Goal: Transaction & Acquisition: Purchase product/service

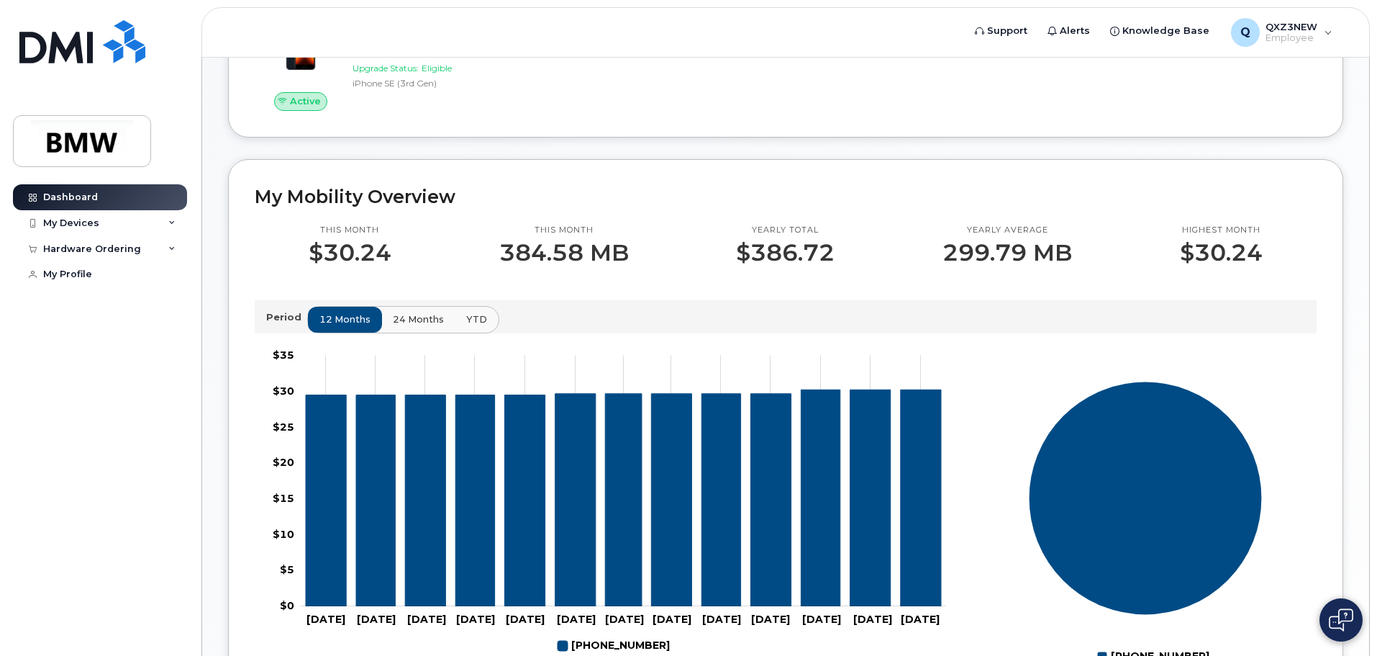
scroll to position [288, 0]
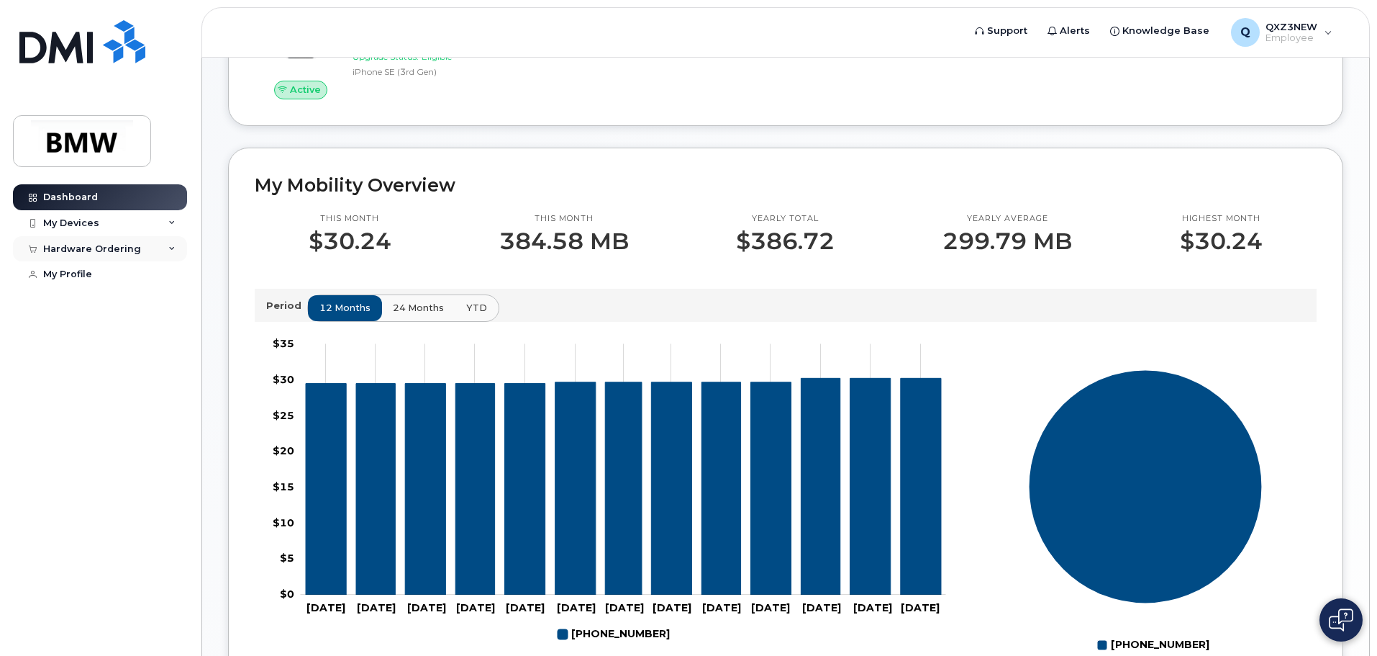
click at [169, 245] on icon at bounding box center [171, 248] width 7 height 7
click at [144, 275] on link "New Order" at bounding box center [112, 274] width 149 height 27
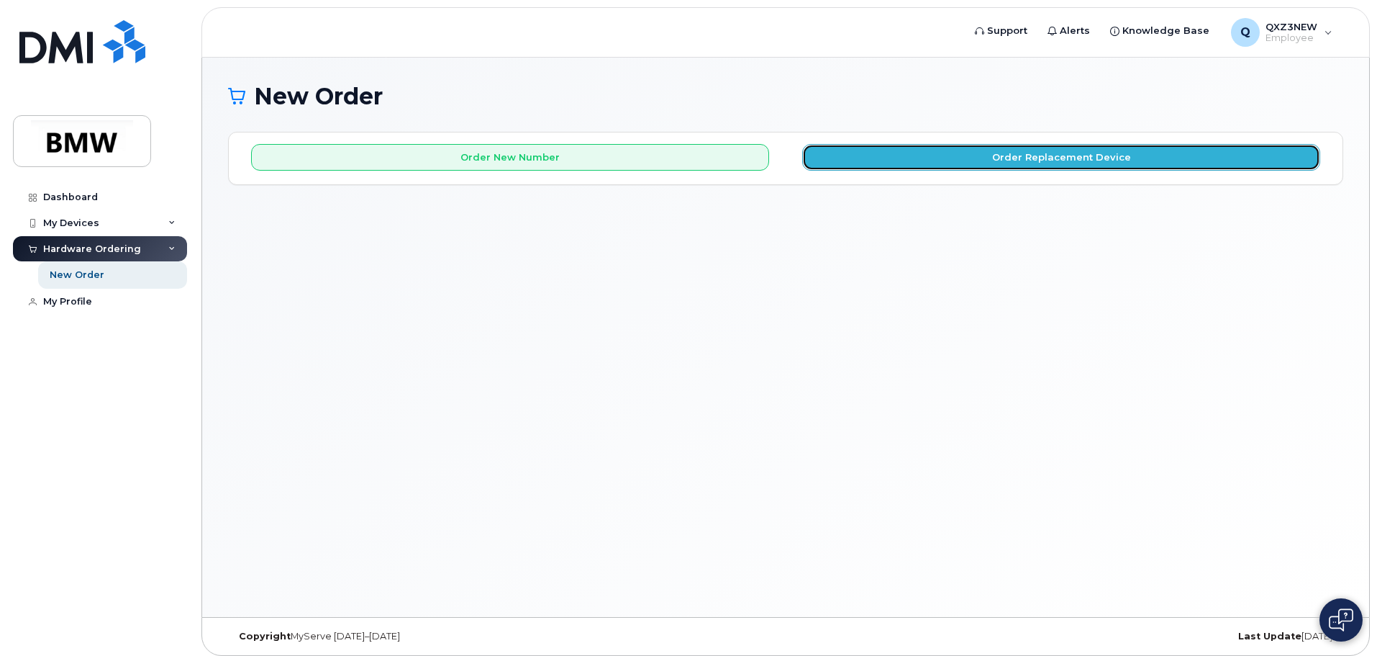
click at [961, 155] on button "Order Replacement Device" at bounding box center [1061, 157] width 518 height 27
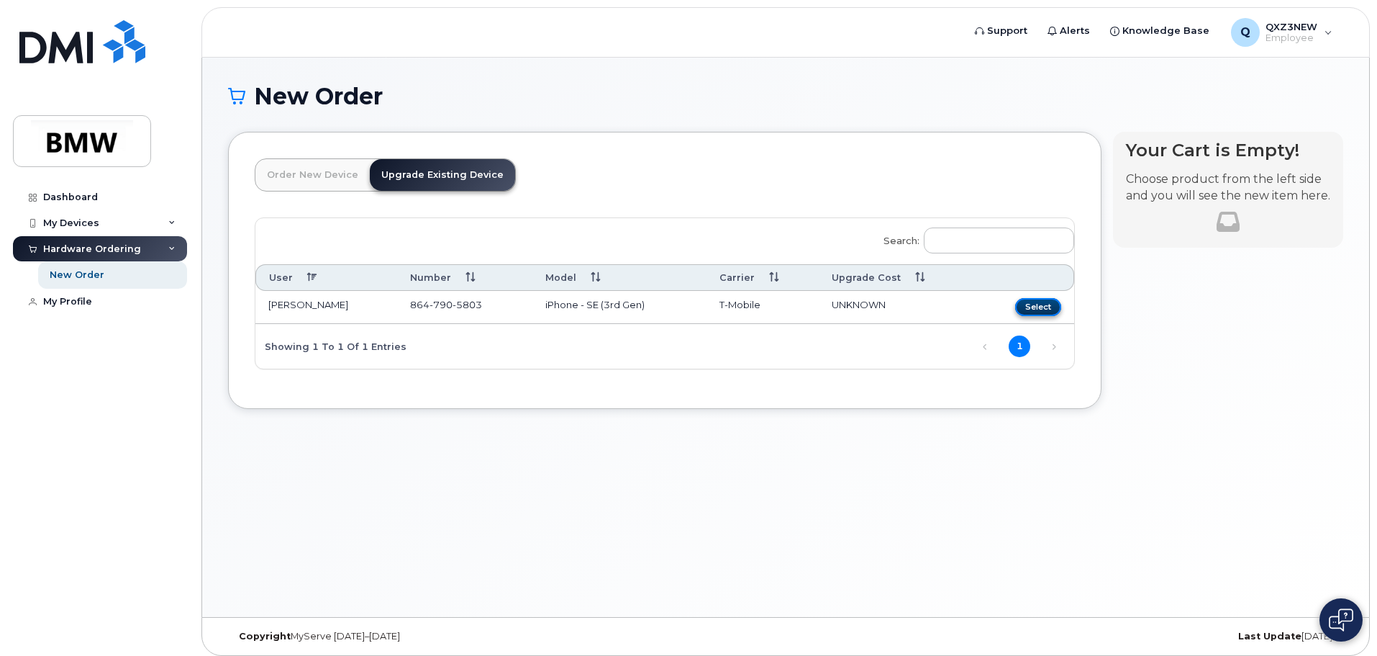
click at [1046, 299] on button "Select" at bounding box center [1038, 307] width 46 height 18
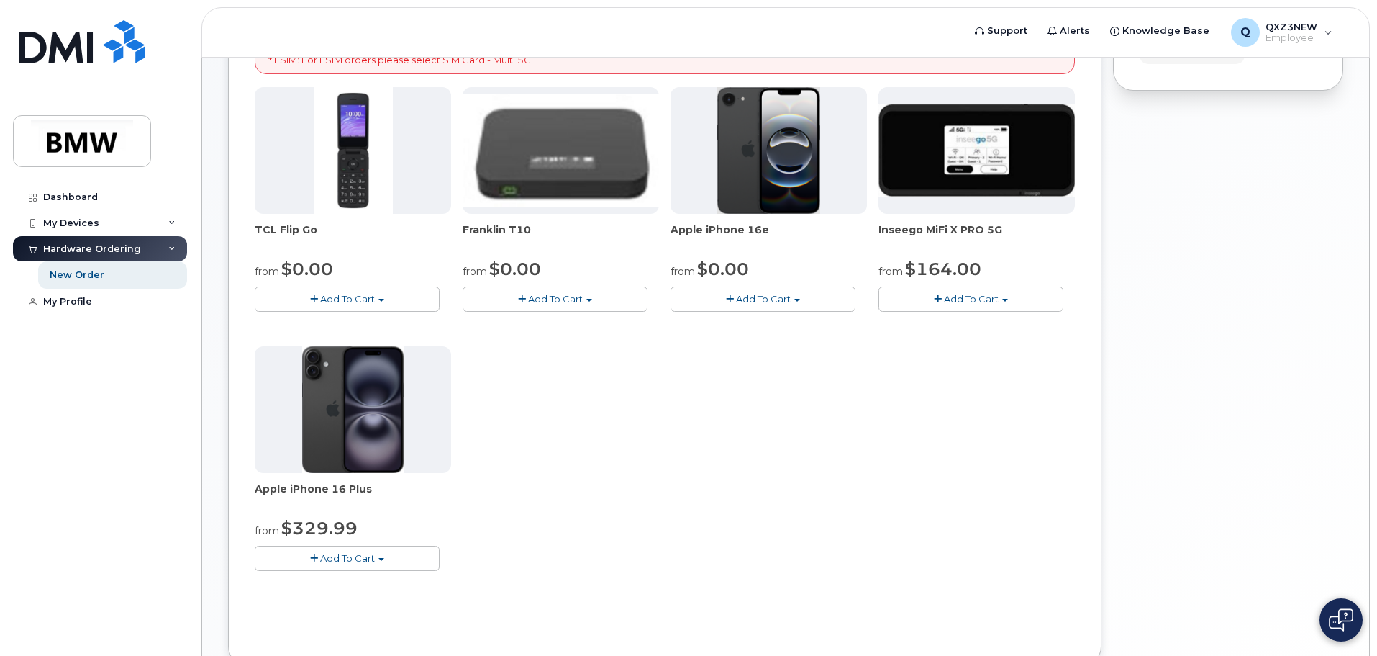
scroll to position [288, 0]
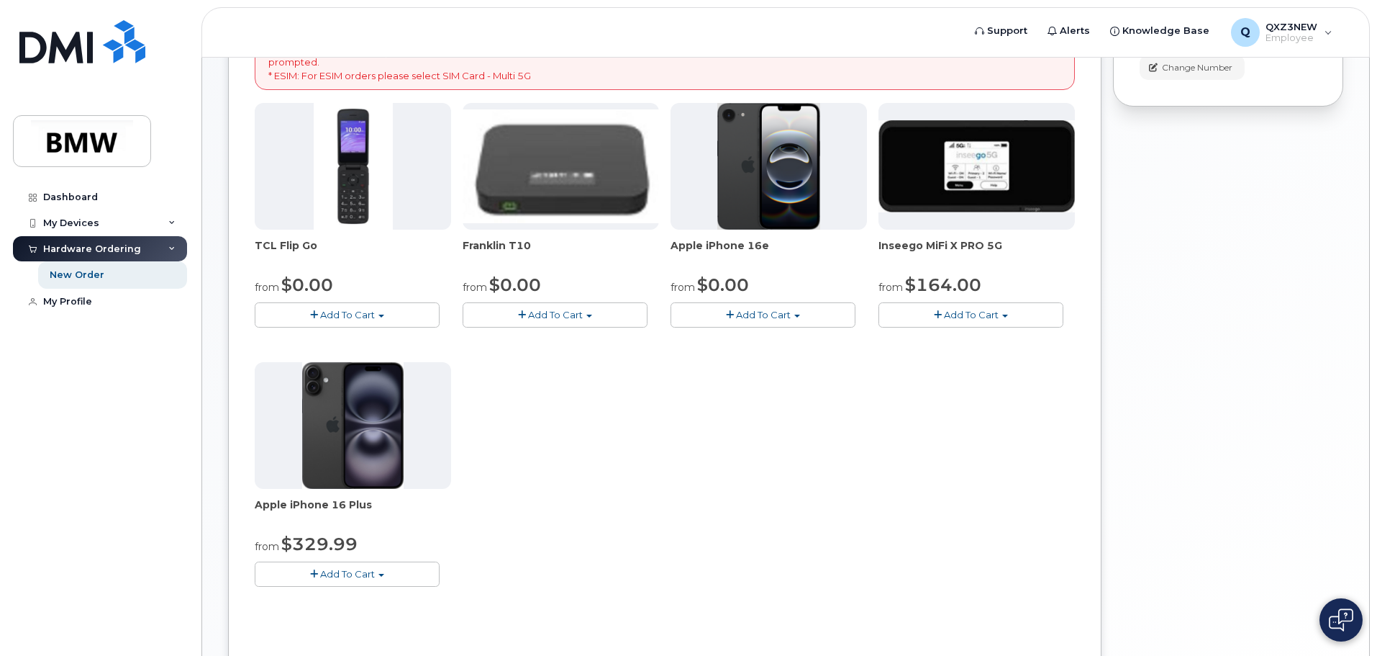
click at [760, 311] on span "Add To Cart" at bounding box center [763, 315] width 55 height 12
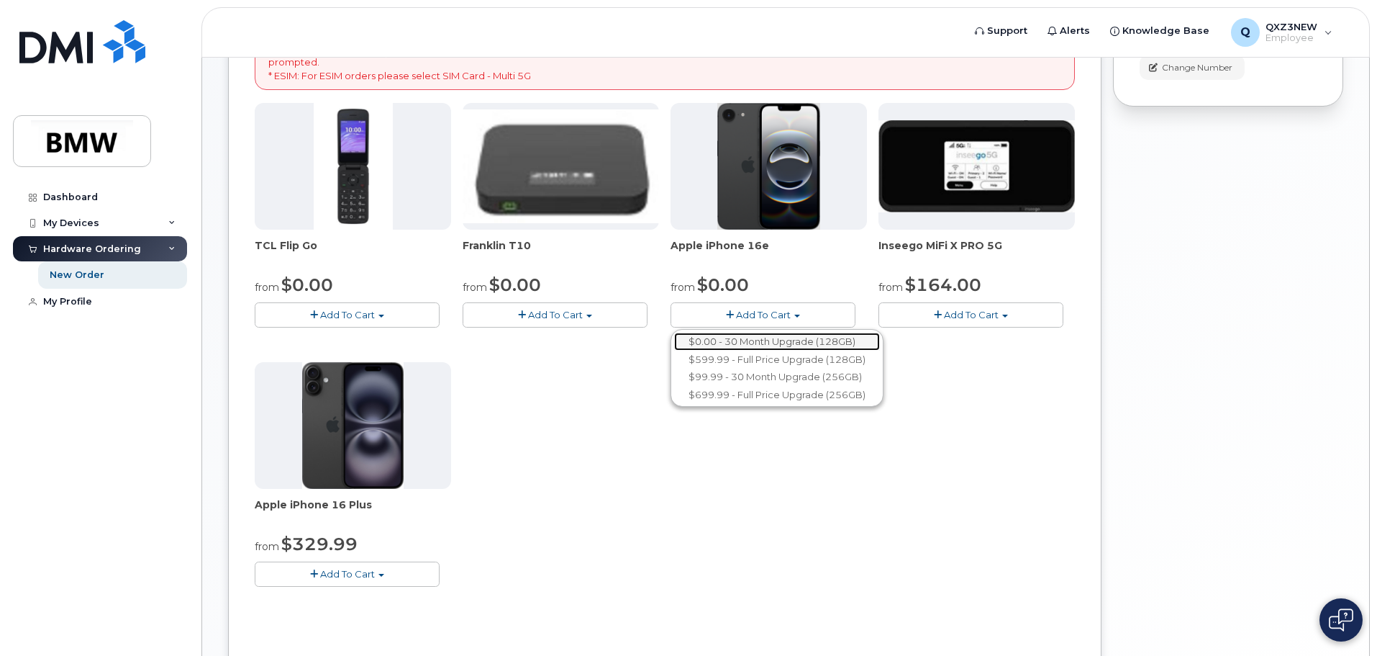
click at [752, 342] on link "$0.00 - 30 Month Upgrade (128GB)" at bounding box center [777, 341] width 206 height 18
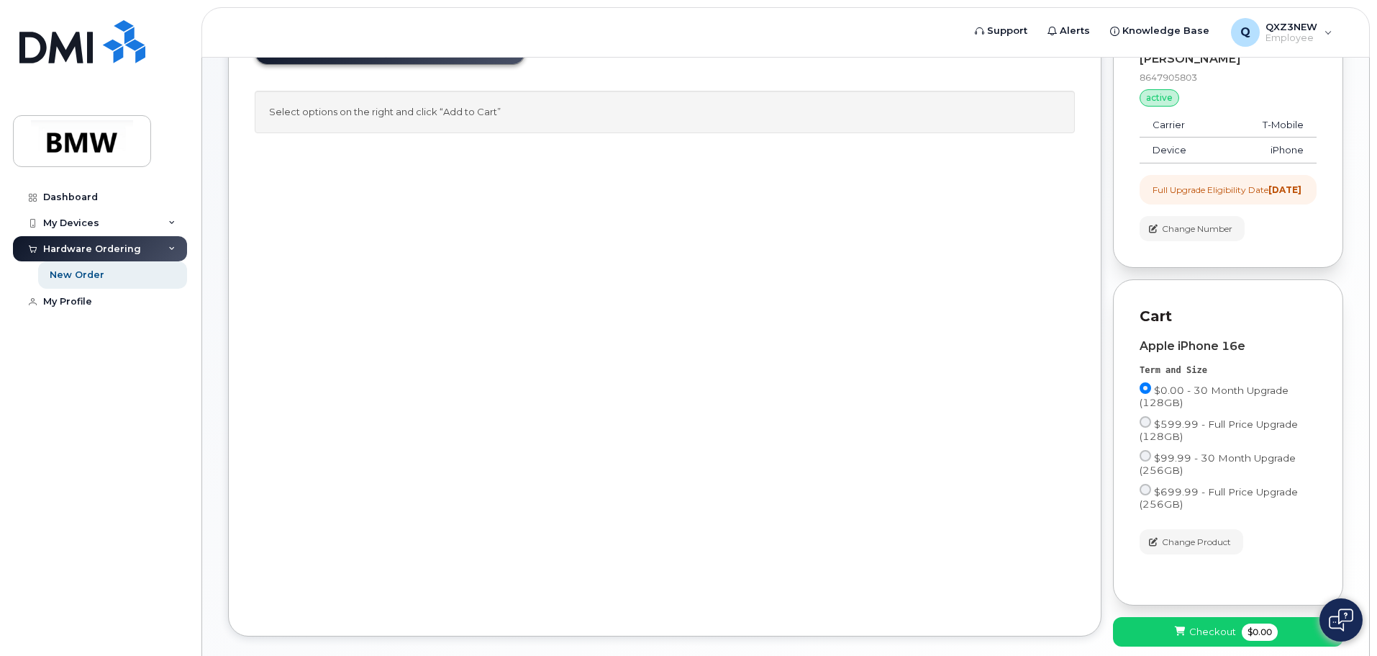
scroll to position [0, 0]
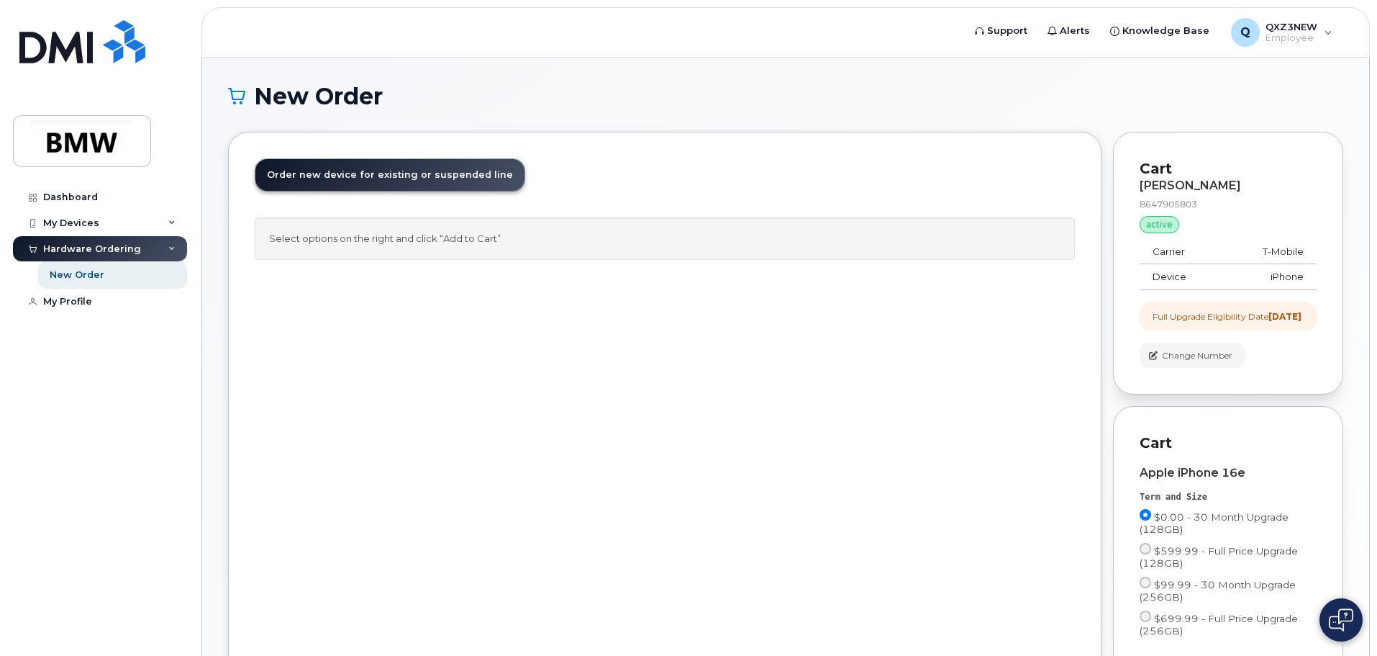
click at [369, 168] on link "Order new device and new line Order new device for existing or suspended line O…" at bounding box center [389, 175] width 269 height 32
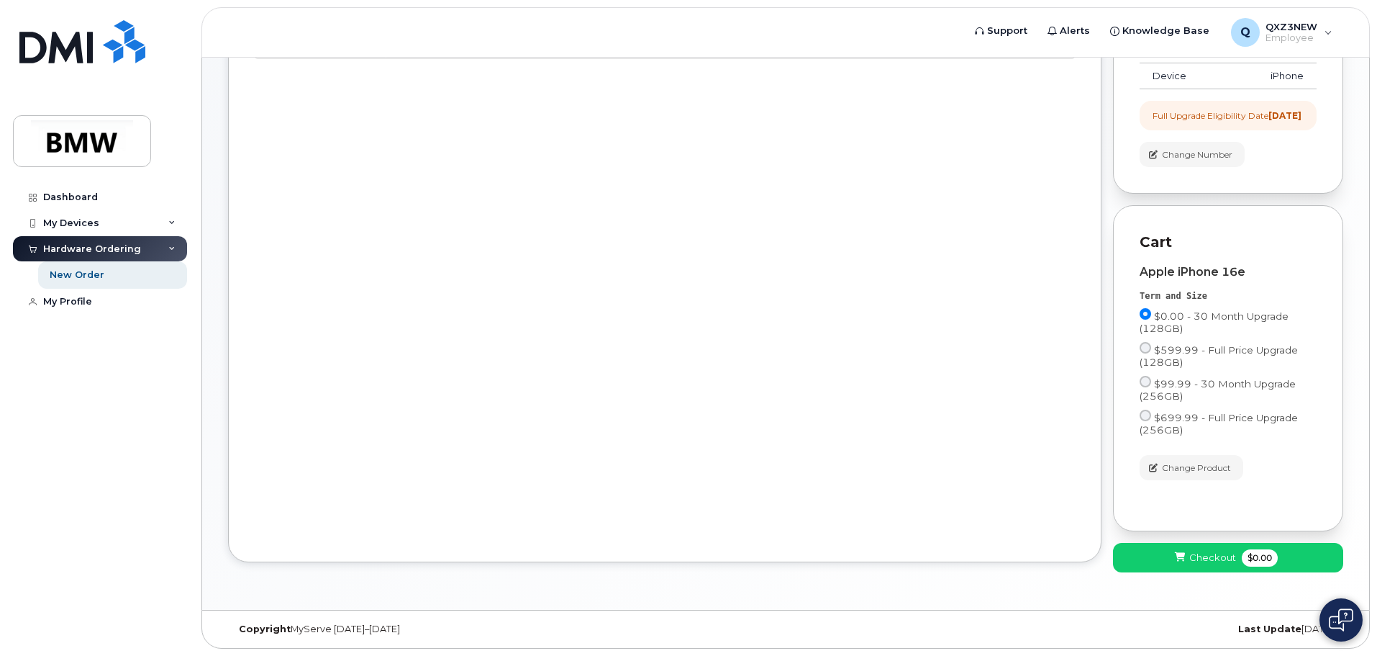
scroll to position [213, 0]
click at [1159, 568] on button "Checkout $0.00" at bounding box center [1228, 558] width 230 height 30
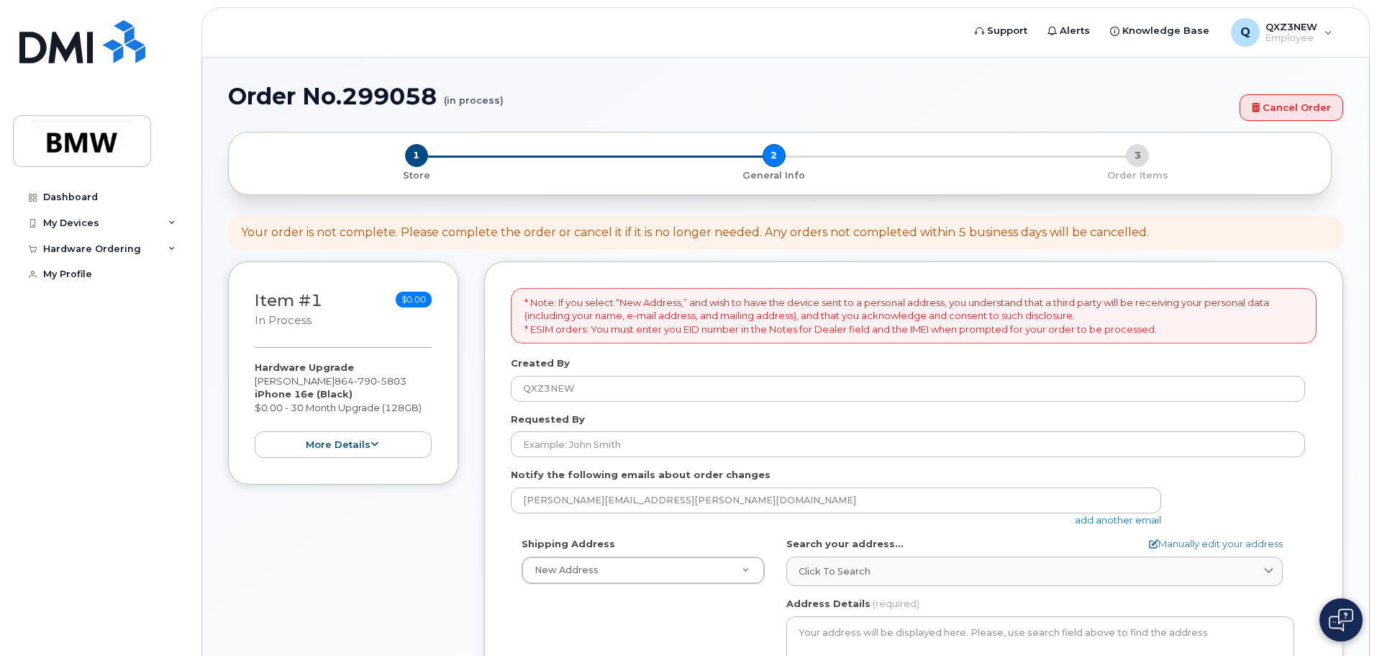
select select
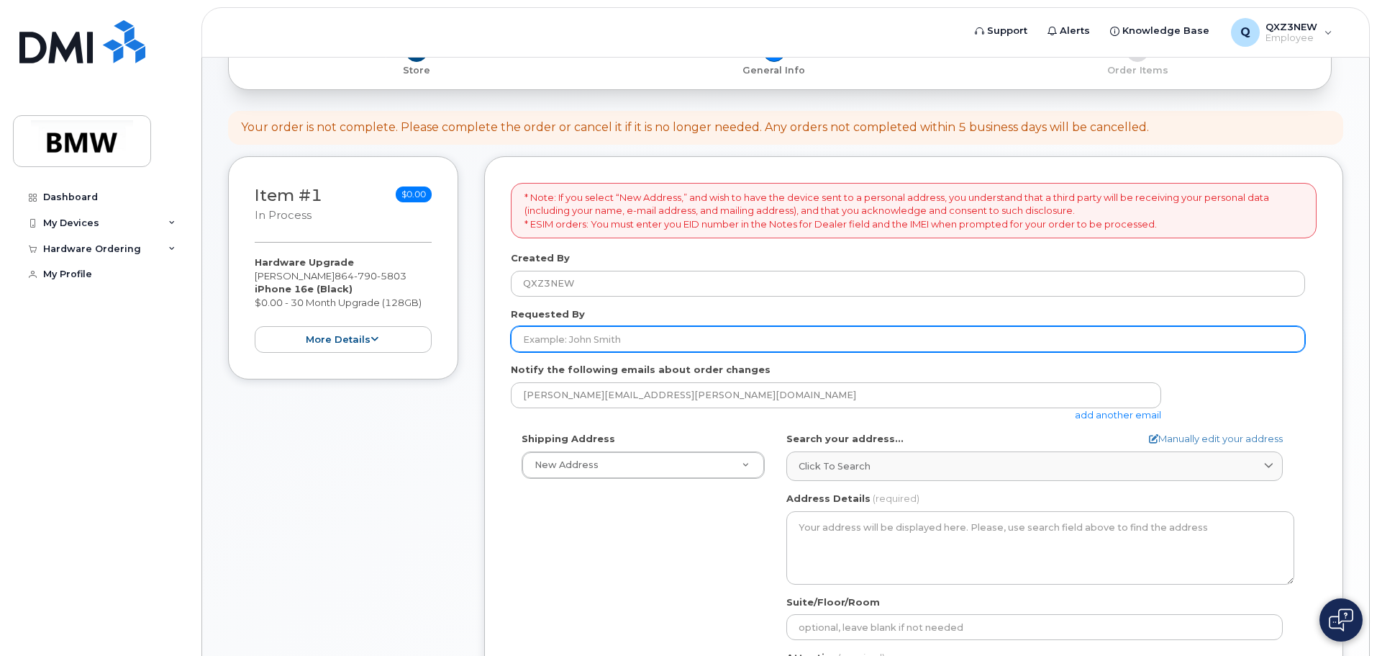
scroll to position [216, 0]
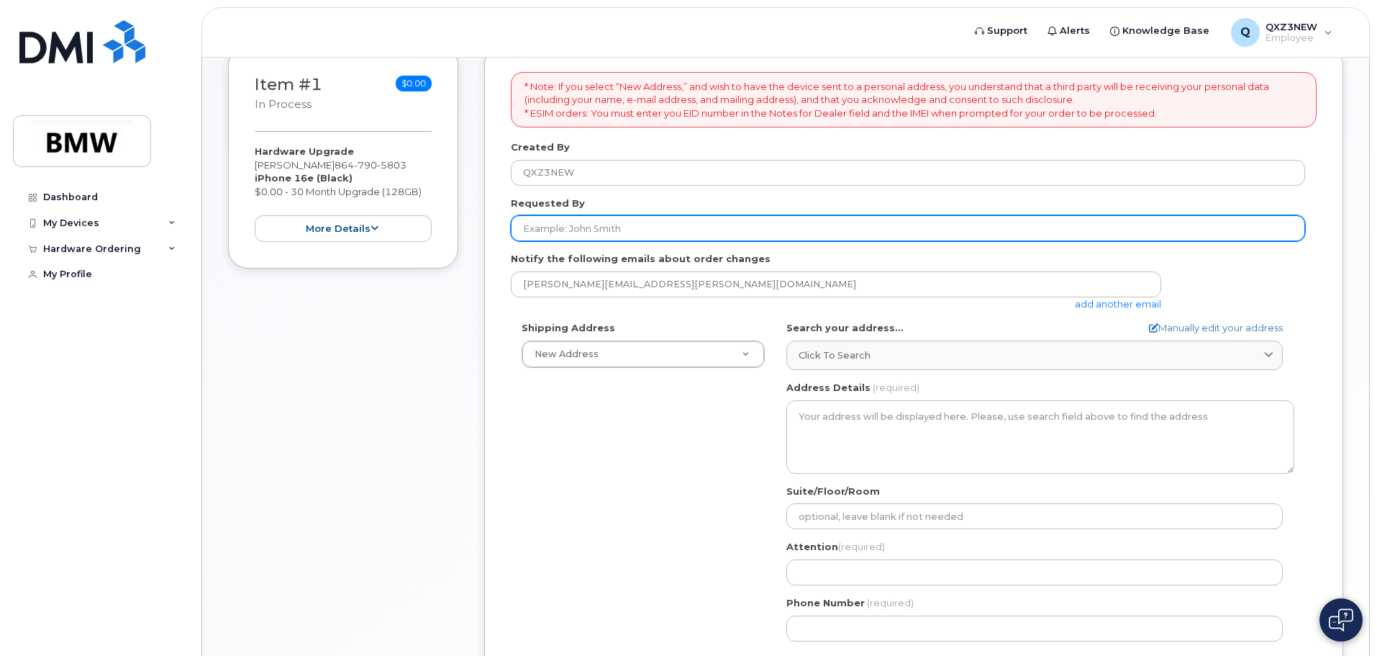
click at [676, 226] on input "Requested By" at bounding box center [908, 228] width 794 height 26
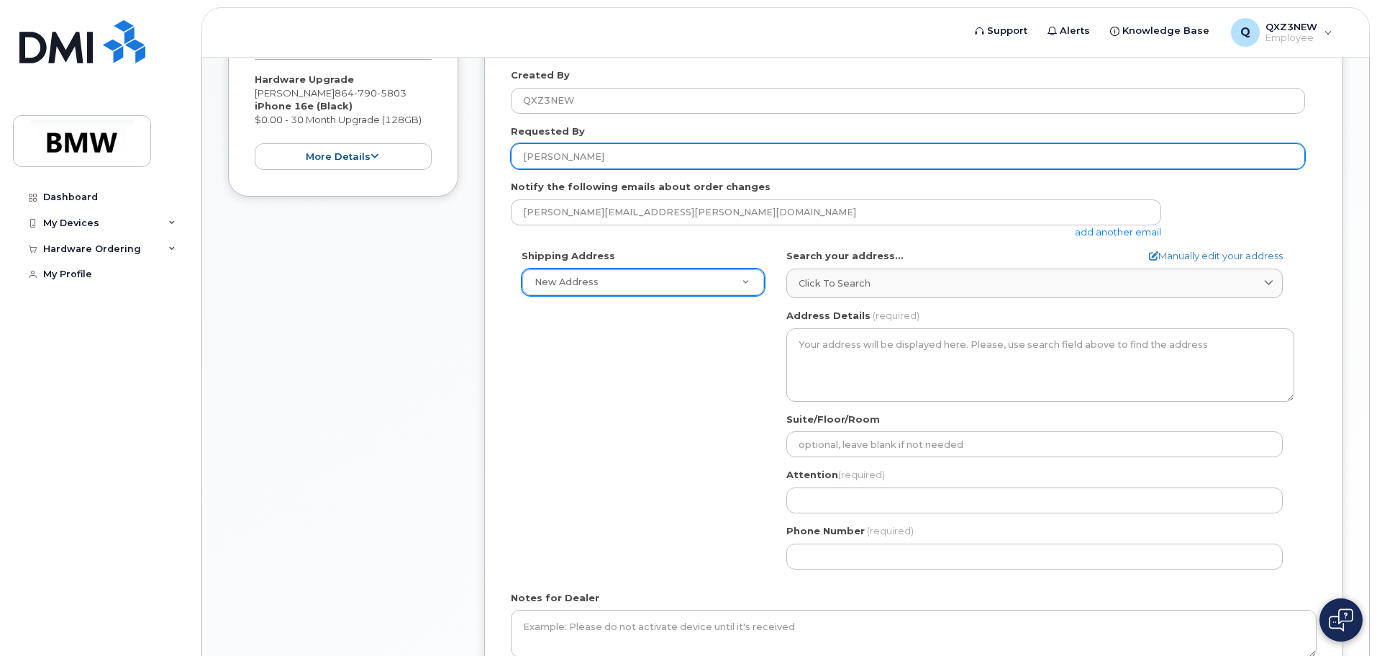
type input "[PERSON_NAME]"
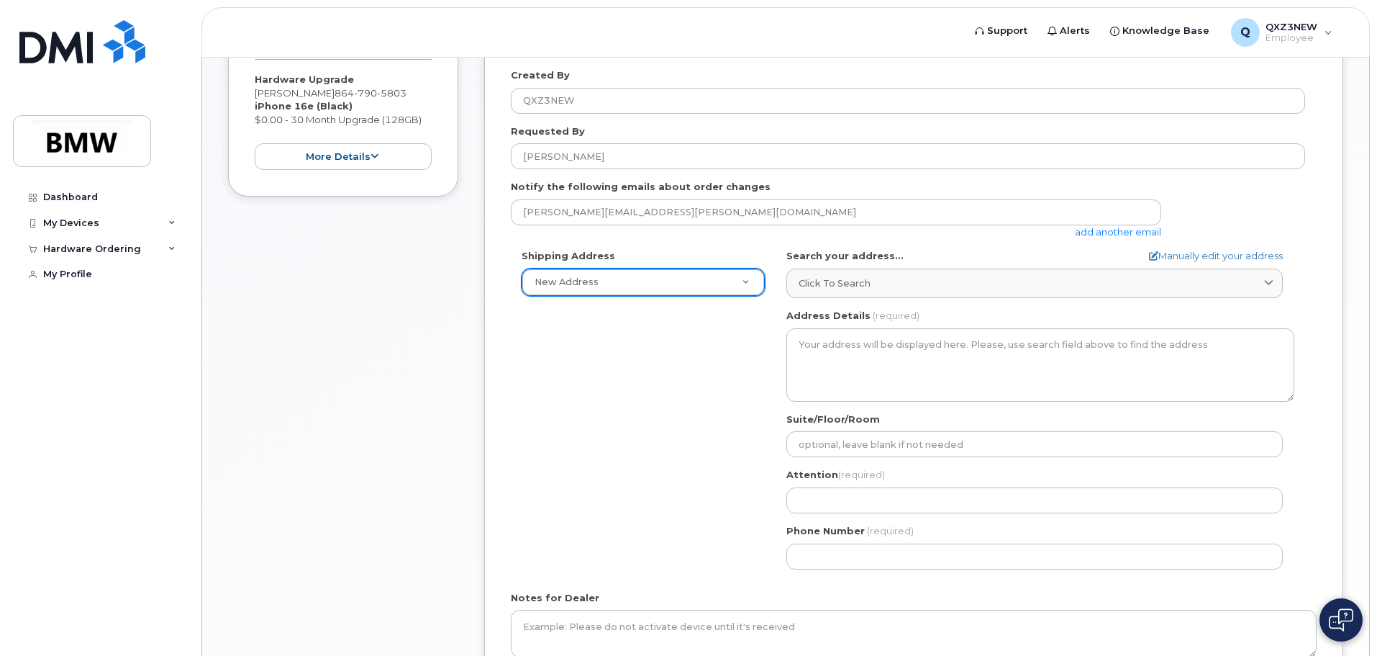
type input "7"
click at [1249, 258] on link "Manually edit your address" at bounding box center [1216, 256] width 134 height 14
select select
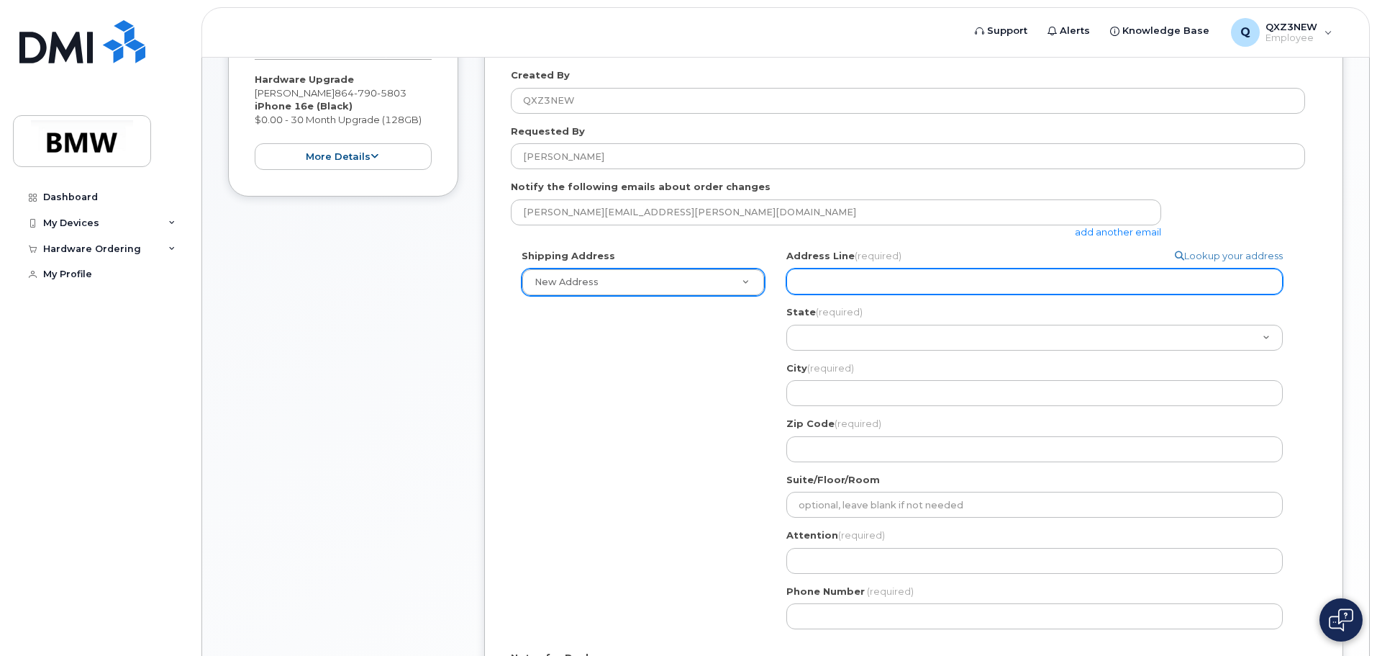
click at [980, 284] on input "Address Line (required)" at bounding box center [1035, 281] width 497 height 26
select select
type input "7"
select select
type input "70"
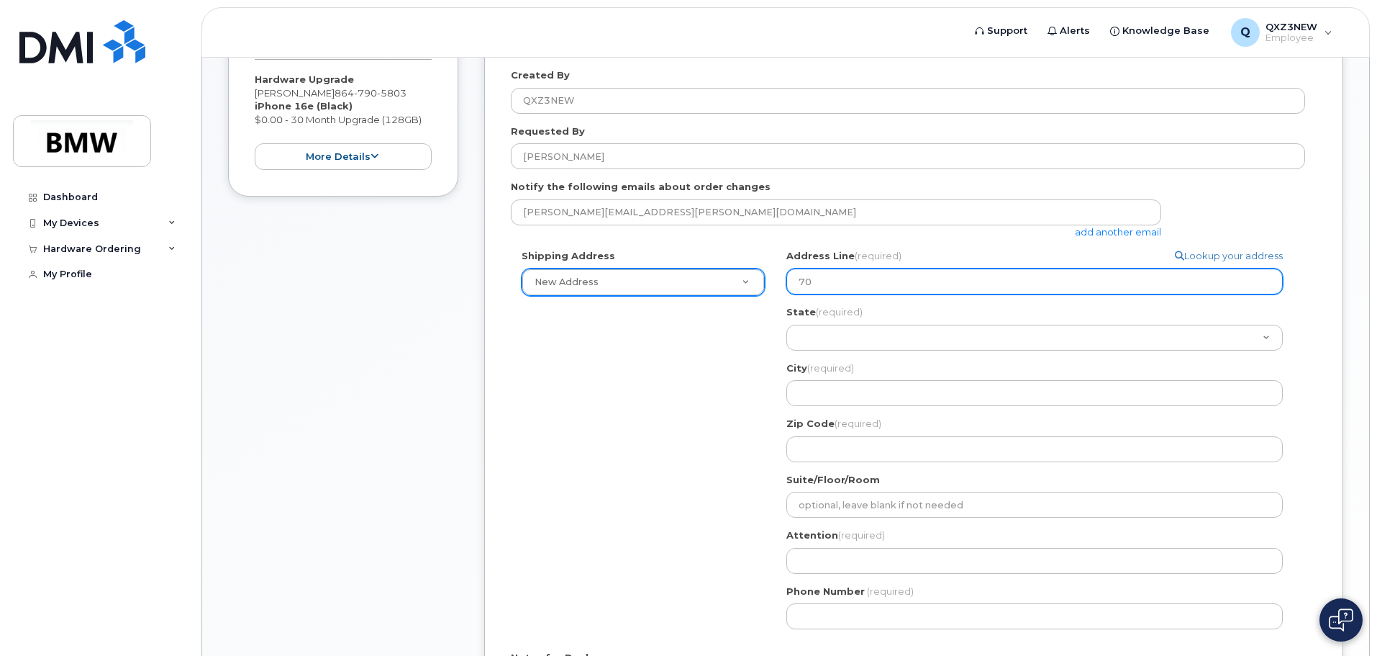
select select
type input "700"
select select
type input "700 B"
select select
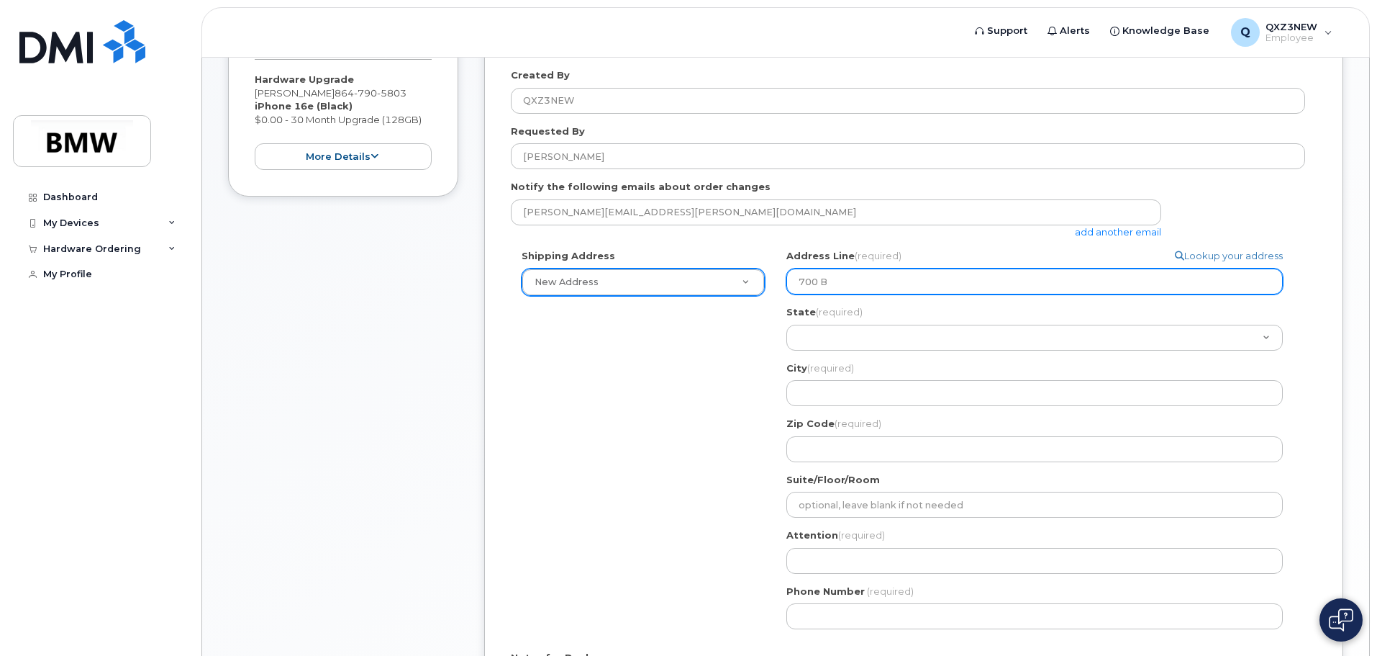
type input "700 Bo"
select select
type input "700 Bon"
select select
type input "700 Boni"
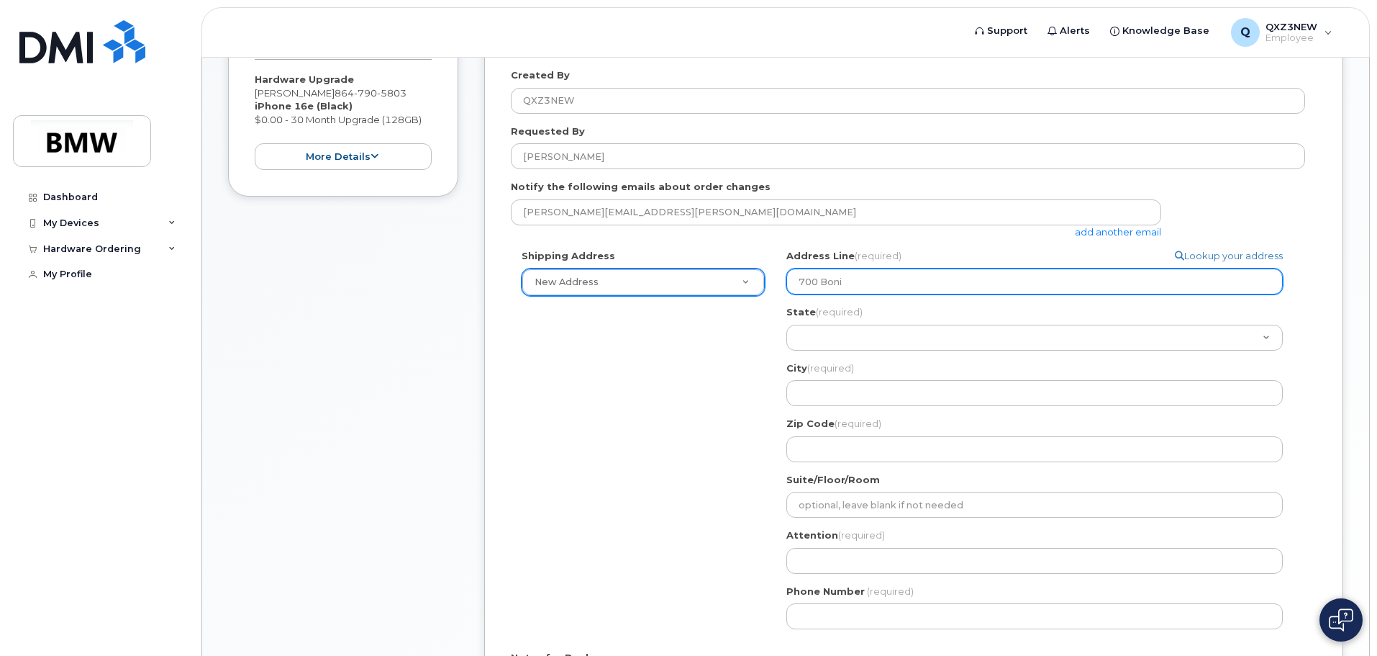
select select
type input "700 Bonit"
select select
type input "700 Bonita"
select select
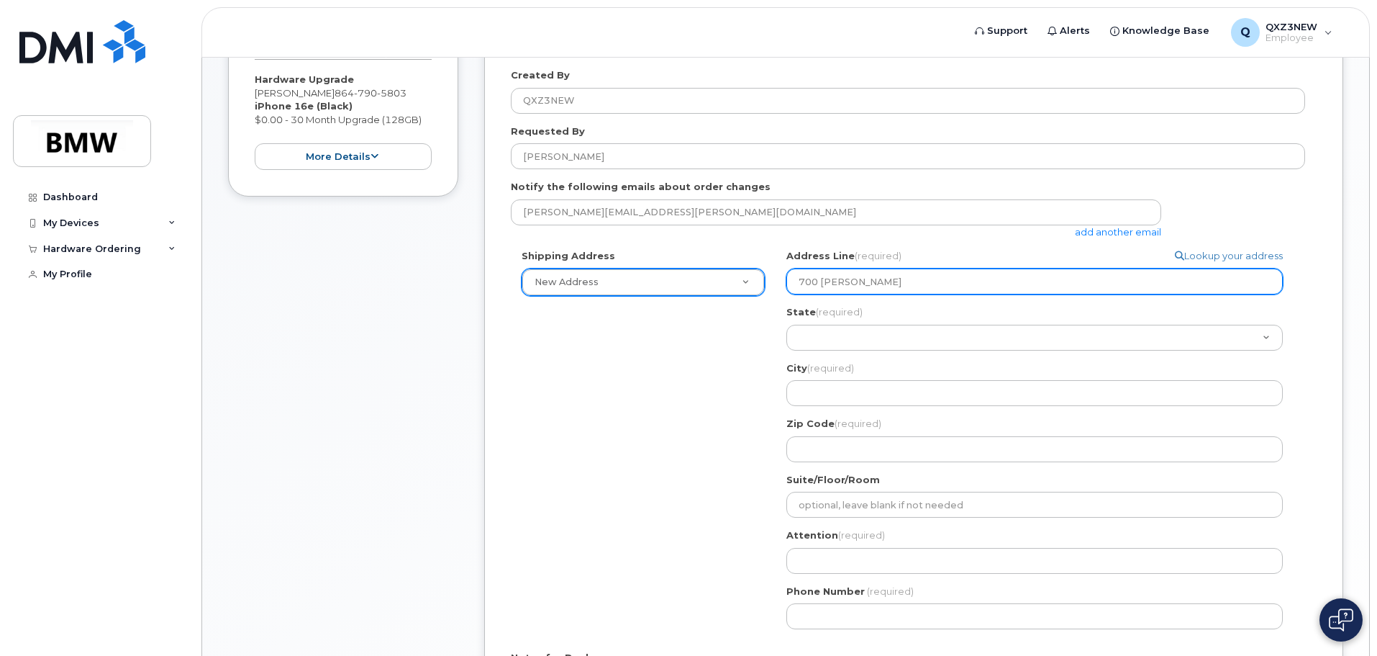
type input "700 Bonita C"
select select
type input "700 Bonita Cu"
select select
type input "700 Bonita Cur"
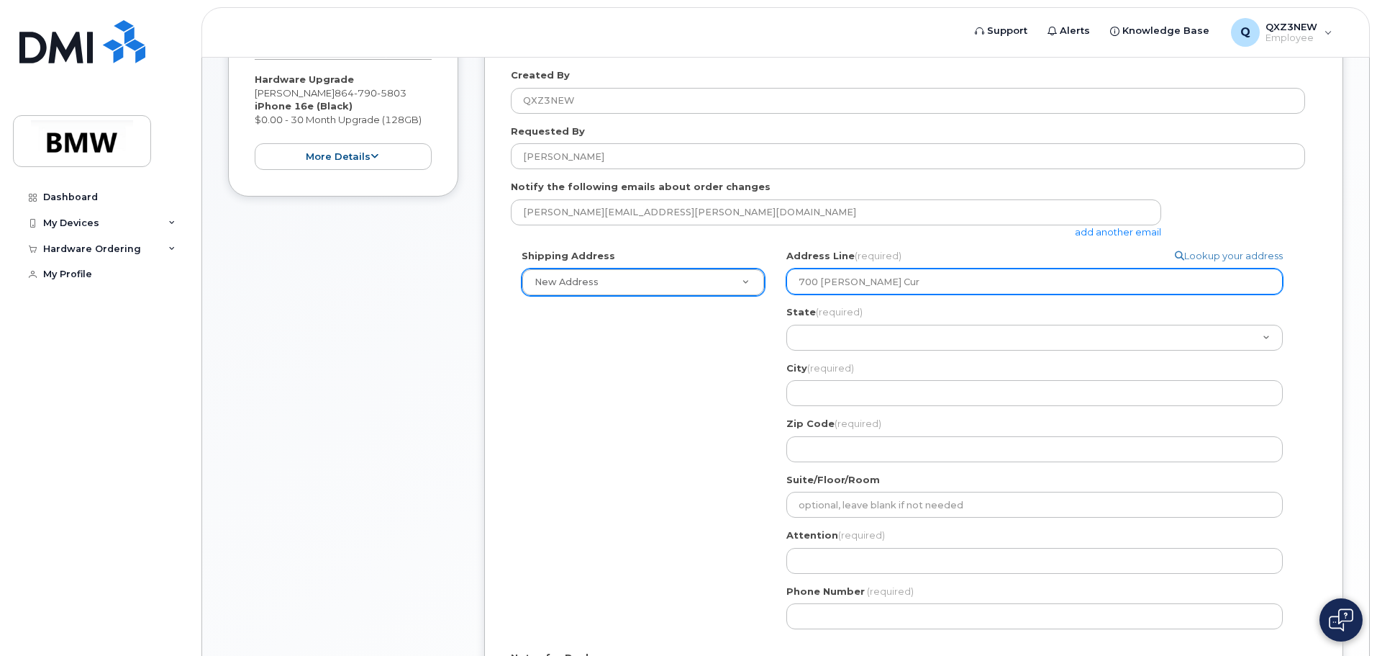
select select
type input "700 Bonita Curt"
select select
type input "700 Bonita Cur"
select select
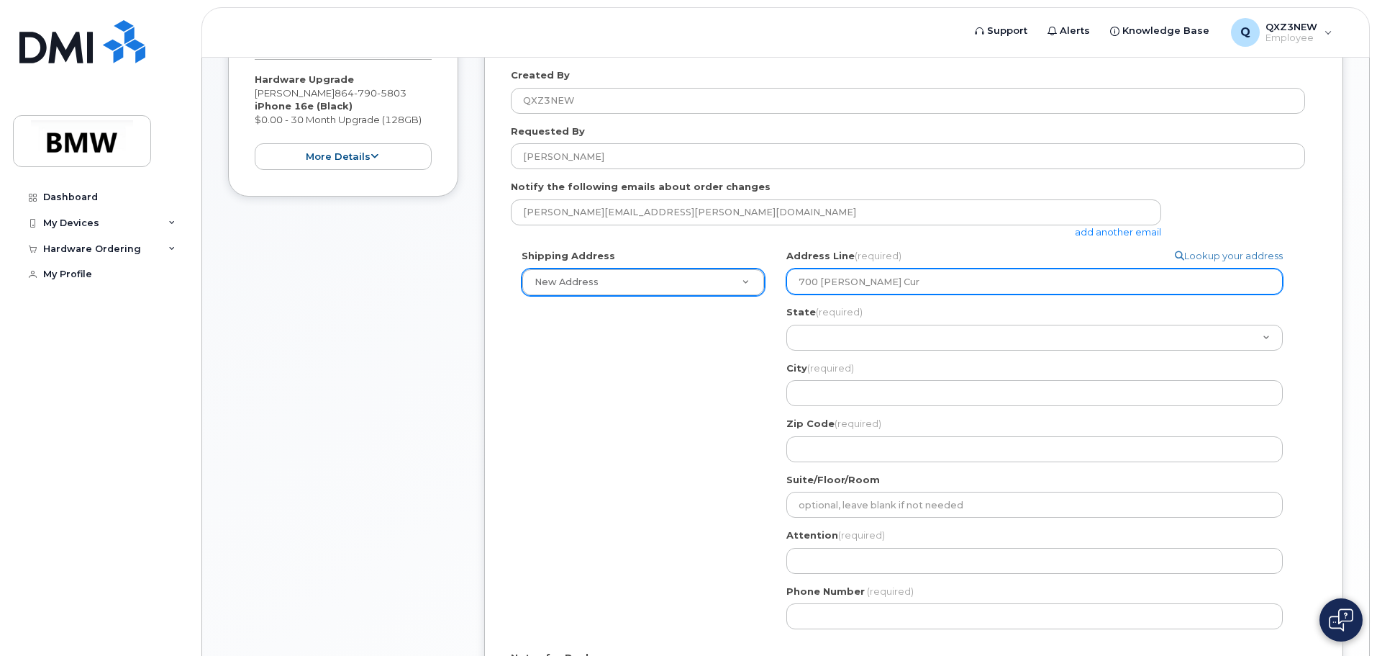
type input "700 Bonita Cu"
select select
type input "700 Bonita C"
select select
type input "700 Bonita Co"
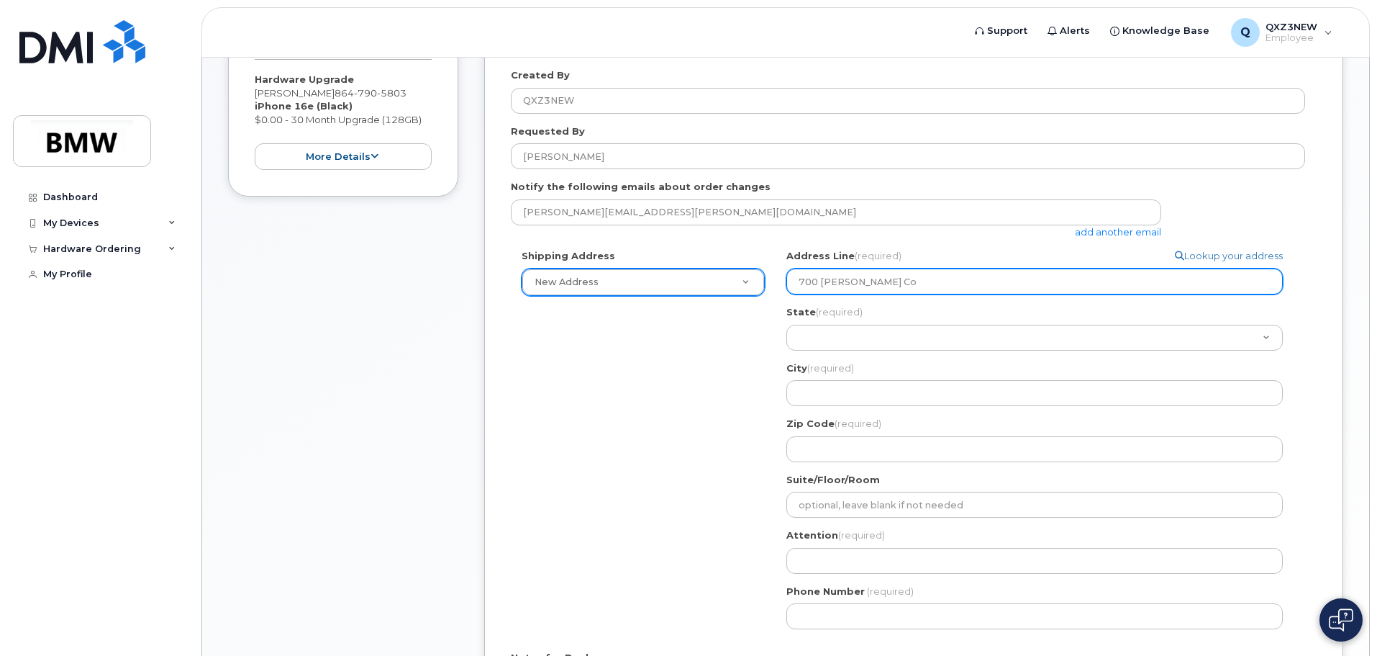
select select
type input "700 Bonita Cou"
select select
type input "700 Bonita Cour"
select select
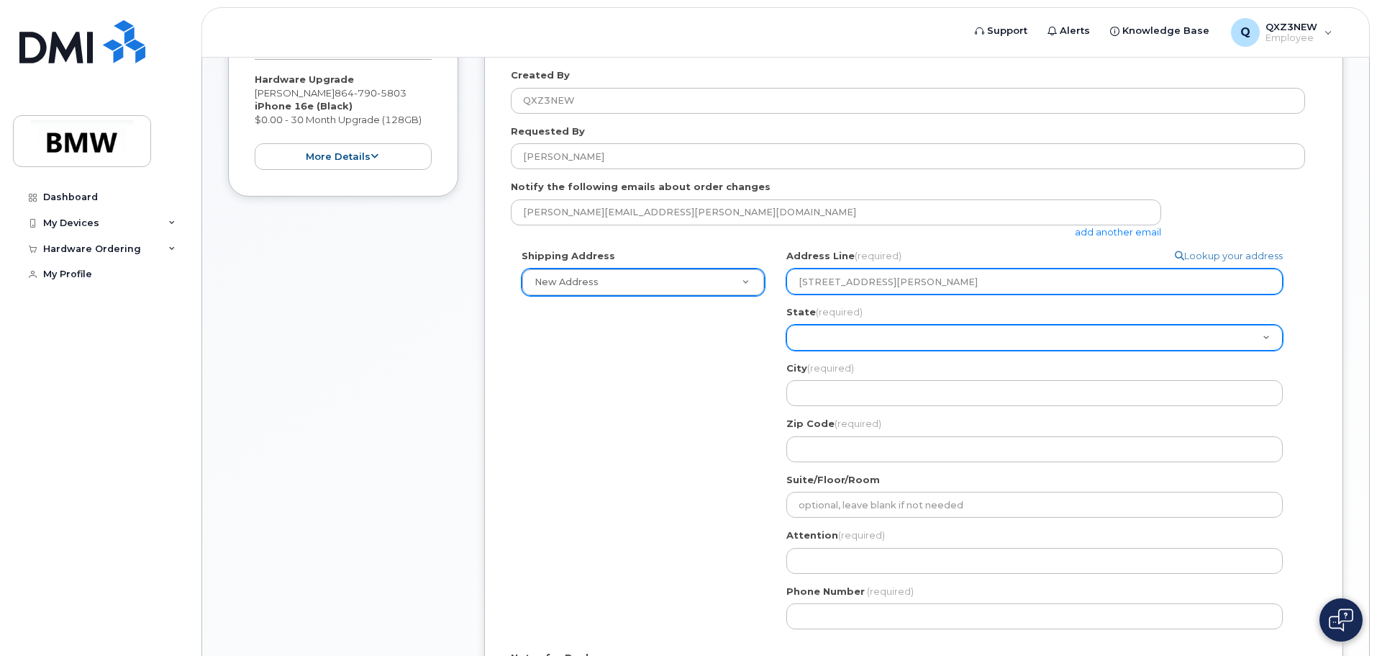
type input "700 Bonita Court"
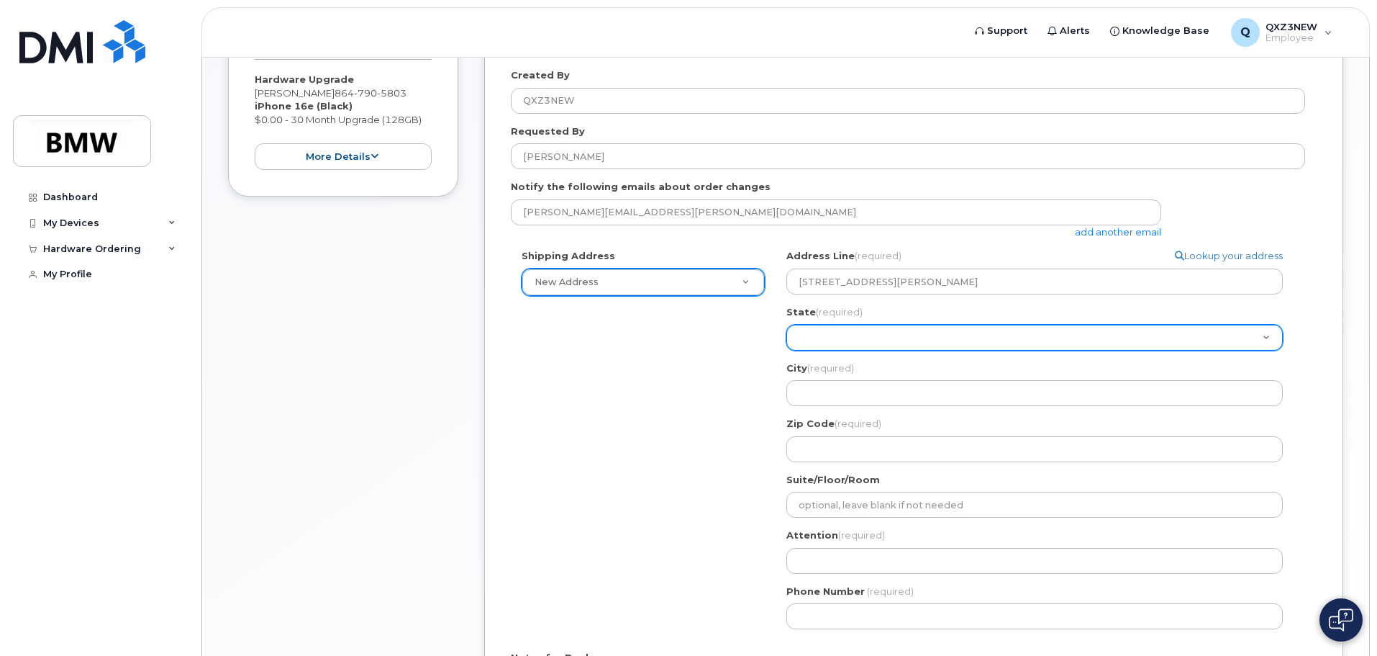
click at [971, 340] on select "Alabama Alaska American Samoa Arizona Arkansas California Colorado Connecticut …" at bounding box center [1035, 338] width 497 height 26
select select "SC"
click at [787, 325] on select "Alabama Alaska American Samoa Arizona Arkansas California Colorado Connecticut …" at bounding box center [1035, 338] width 497 height 26
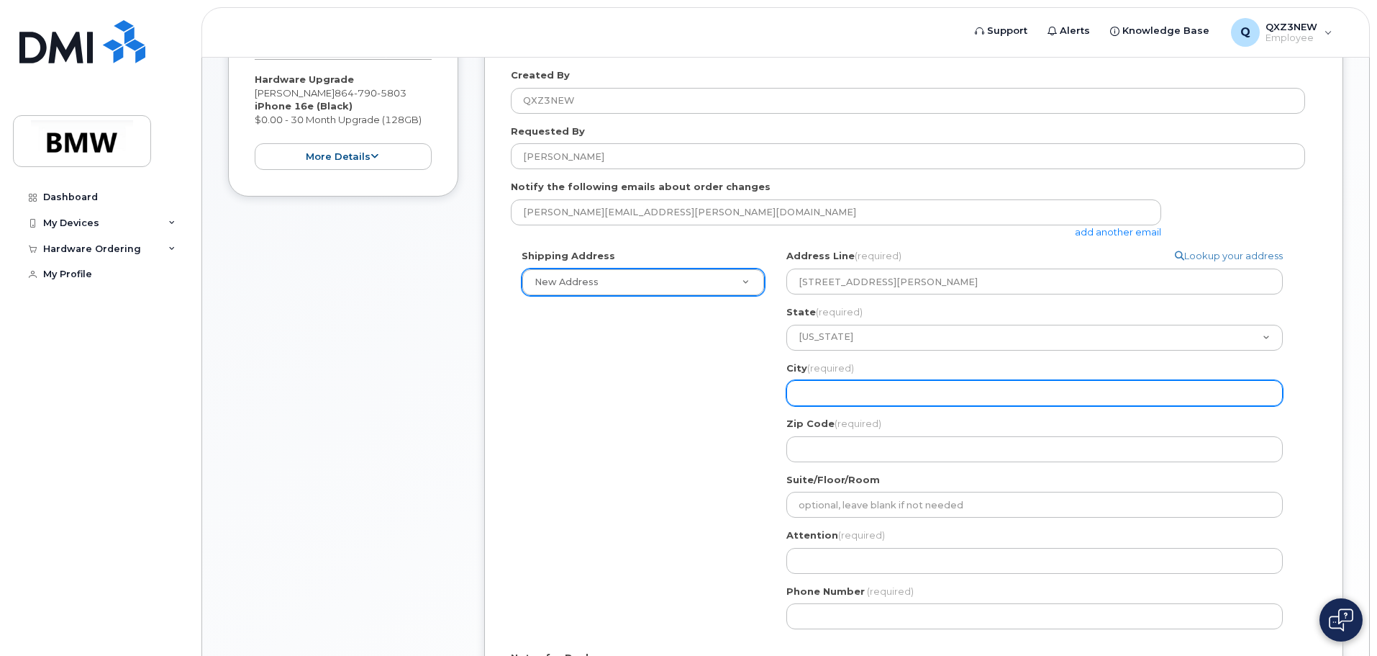
click at [902, 401] on input "City (required)" at bounding box center [1035, 393] width 497 height 26
select select
type input "D"
select select
type input "Du"
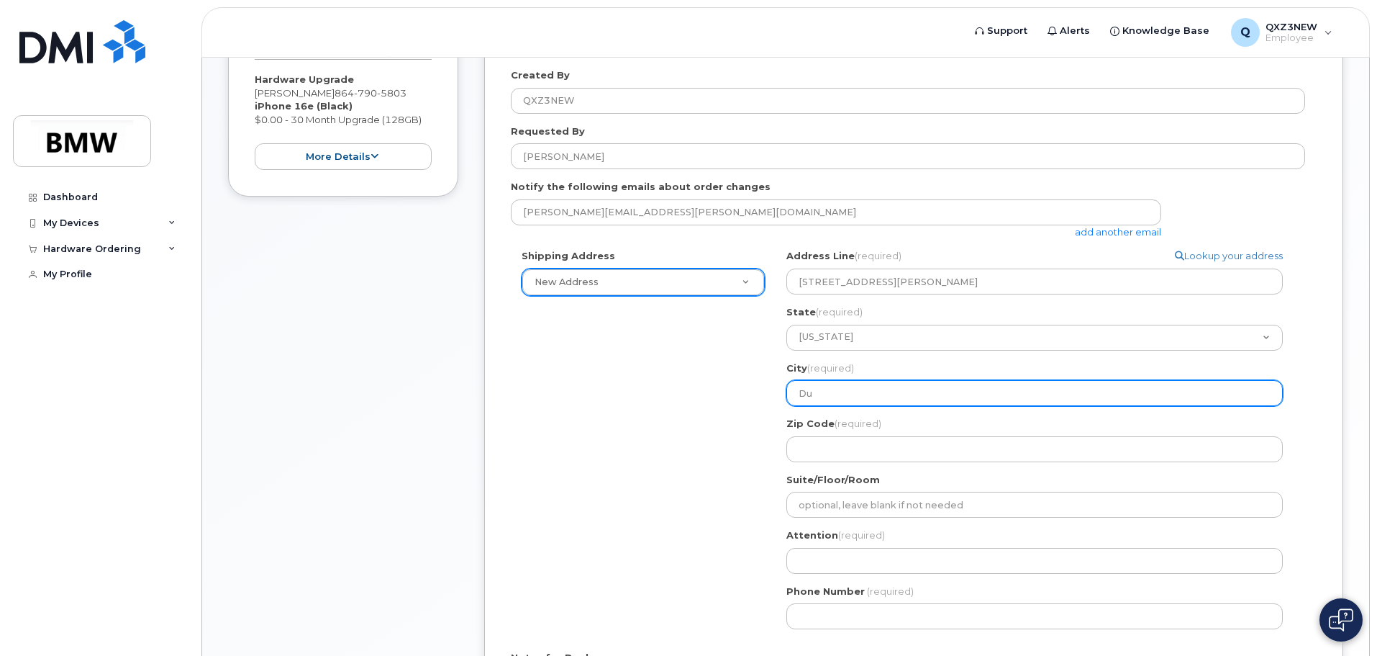
select select
type input "Dun"
select select
type input "Dunc"
select select
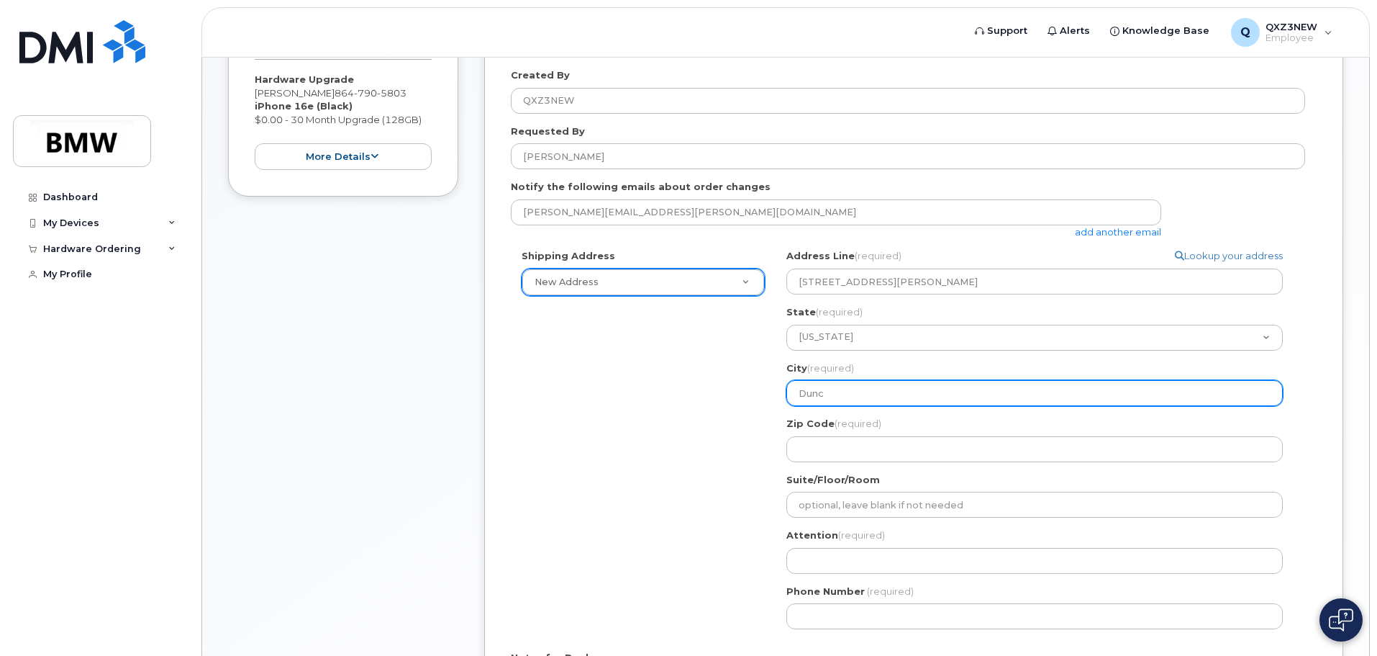
type input "Dunca"
select select
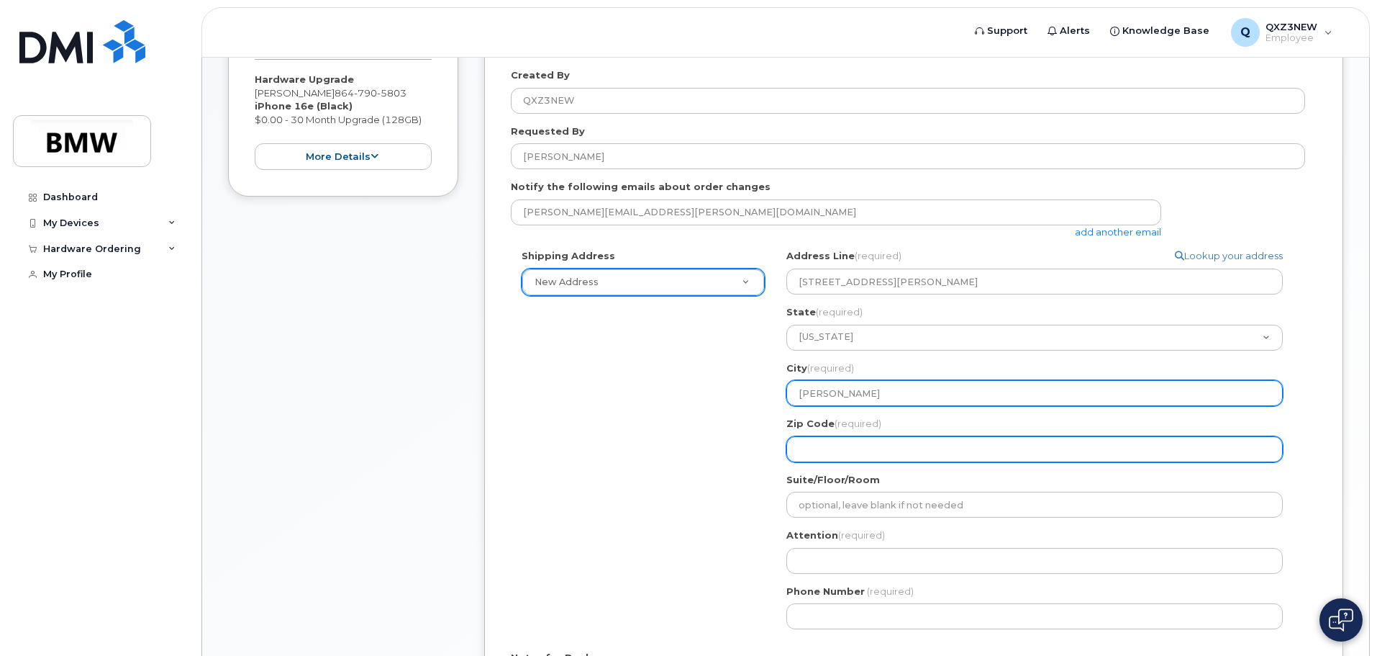
type input "Duncan"
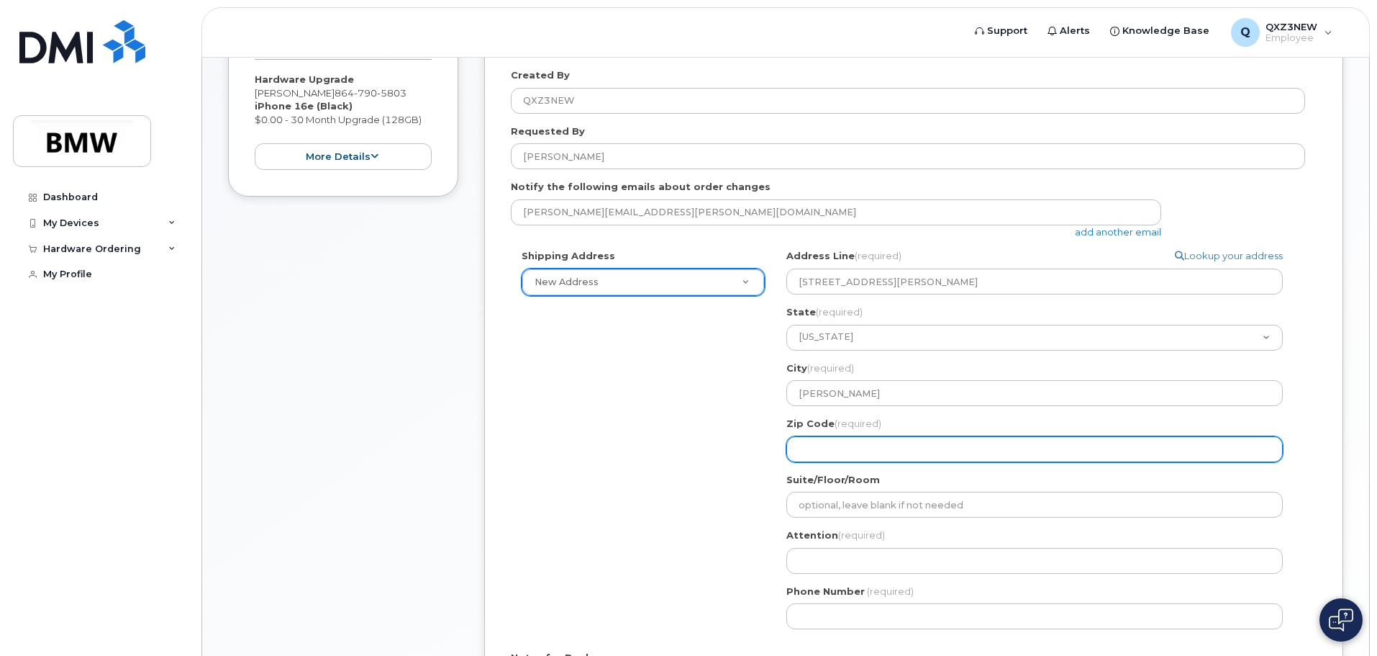
click at [906, 442] on input "Zip Code (required)" at bounding box center [1035, 449] width 497 height 26
select select
type input "2"
select select
type input "29"
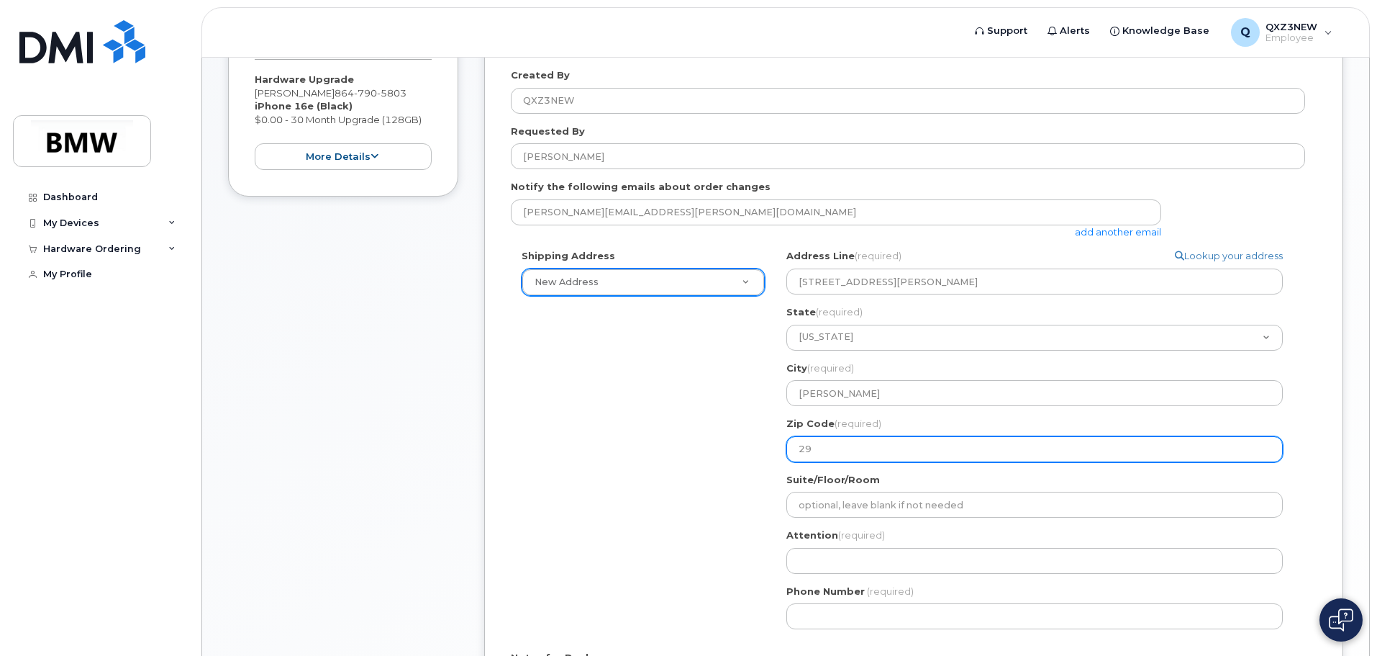
select select
type input "293"
select select
type input "2933"
select select
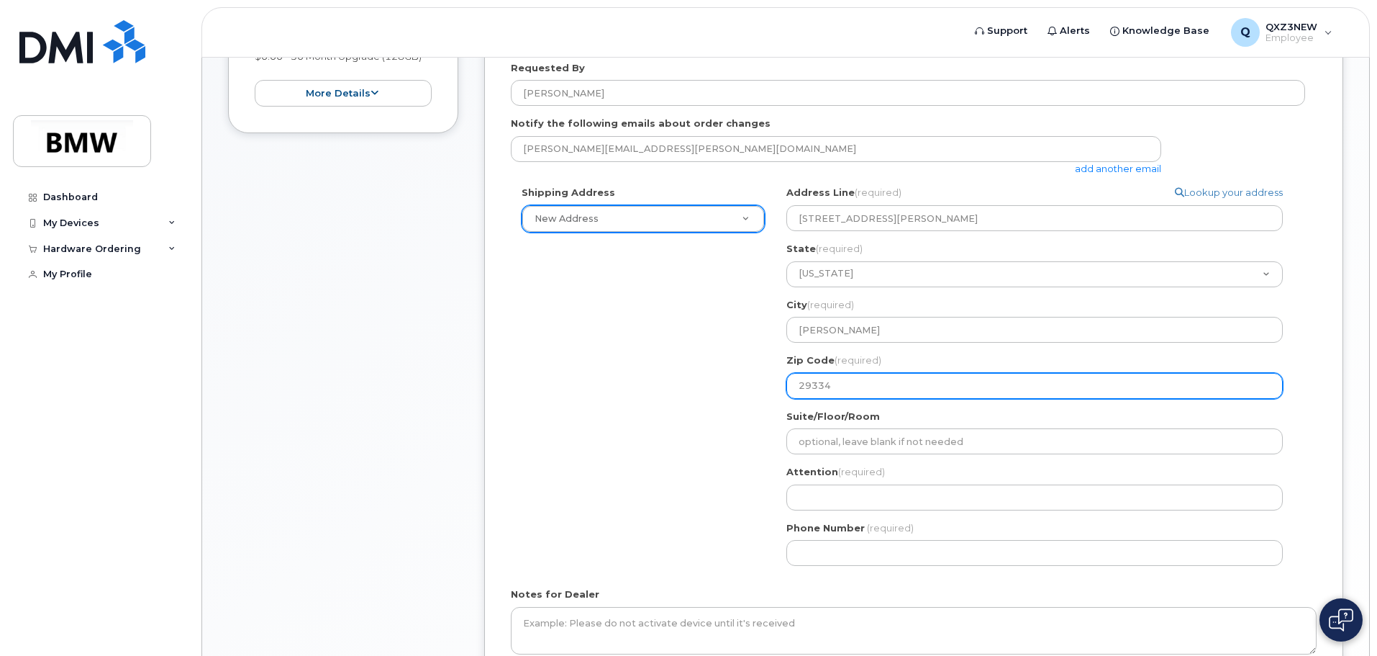
scroll to position [504, 0]
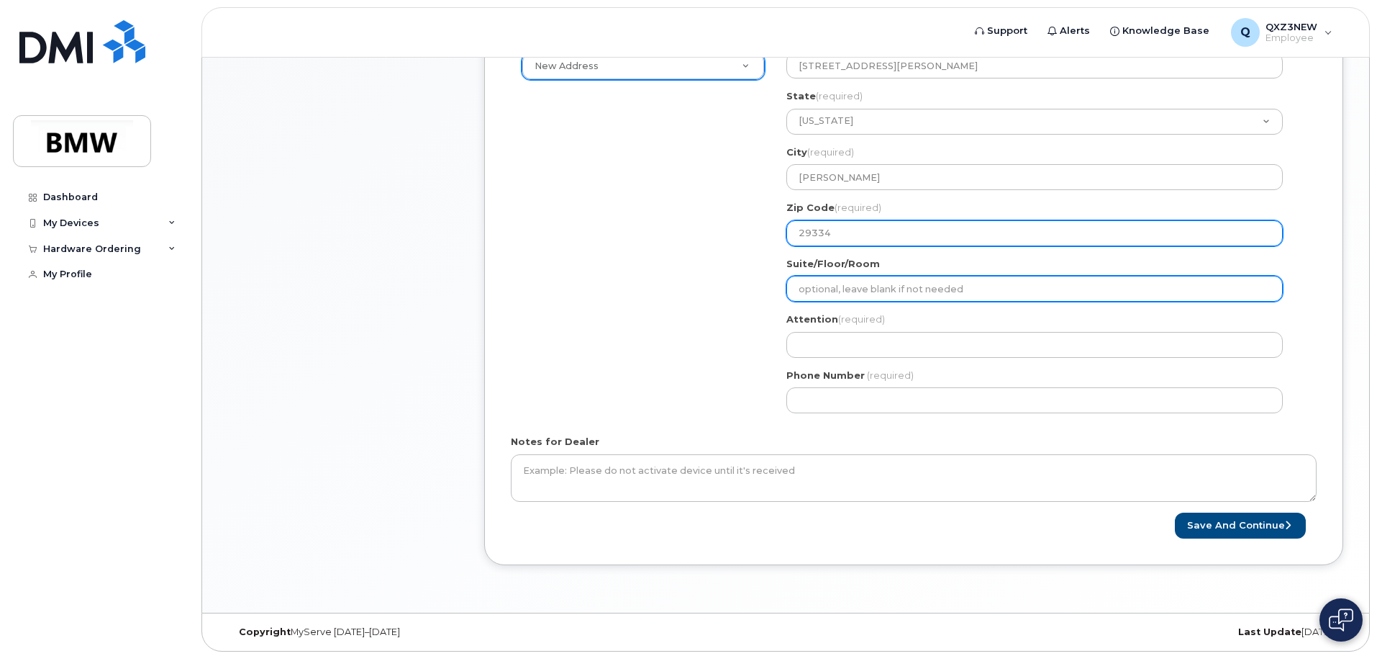
type input "29334"
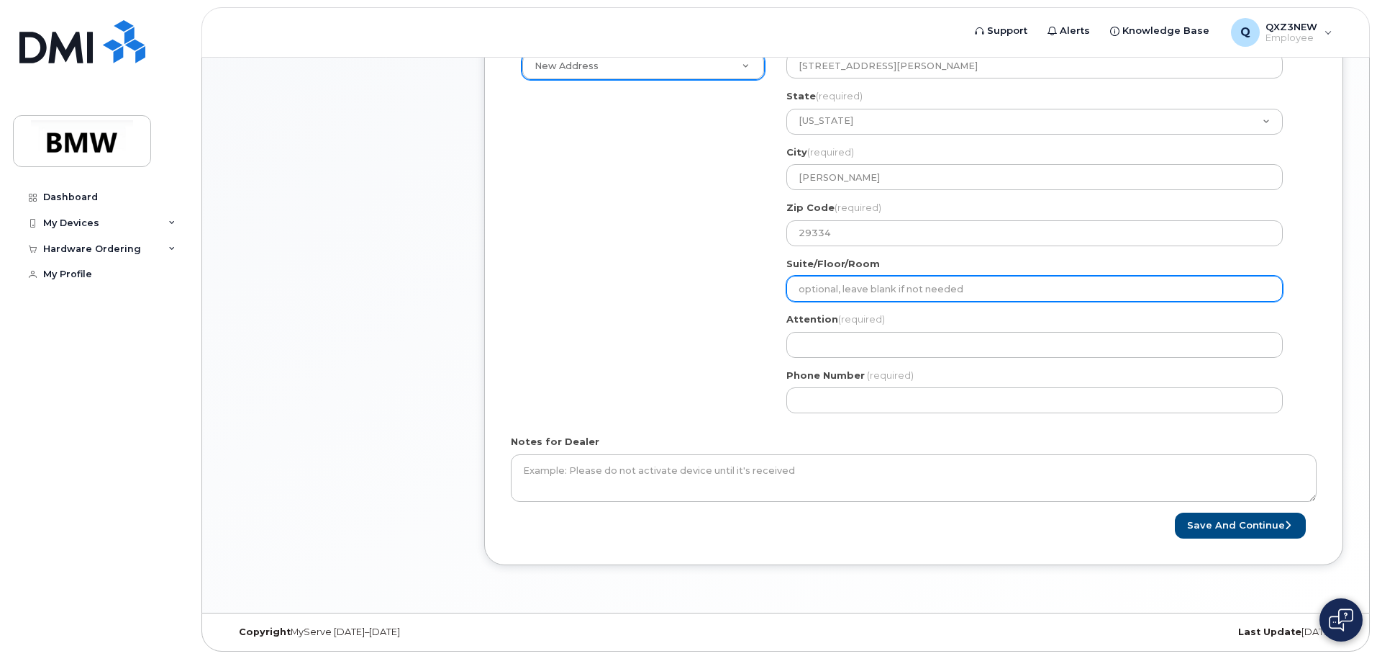
click at [933, 293] on input "Suite/Floor/Room" at bounding box center [1035, 289] width 497 height 26
select select
type input "2"
select select
type input "20"
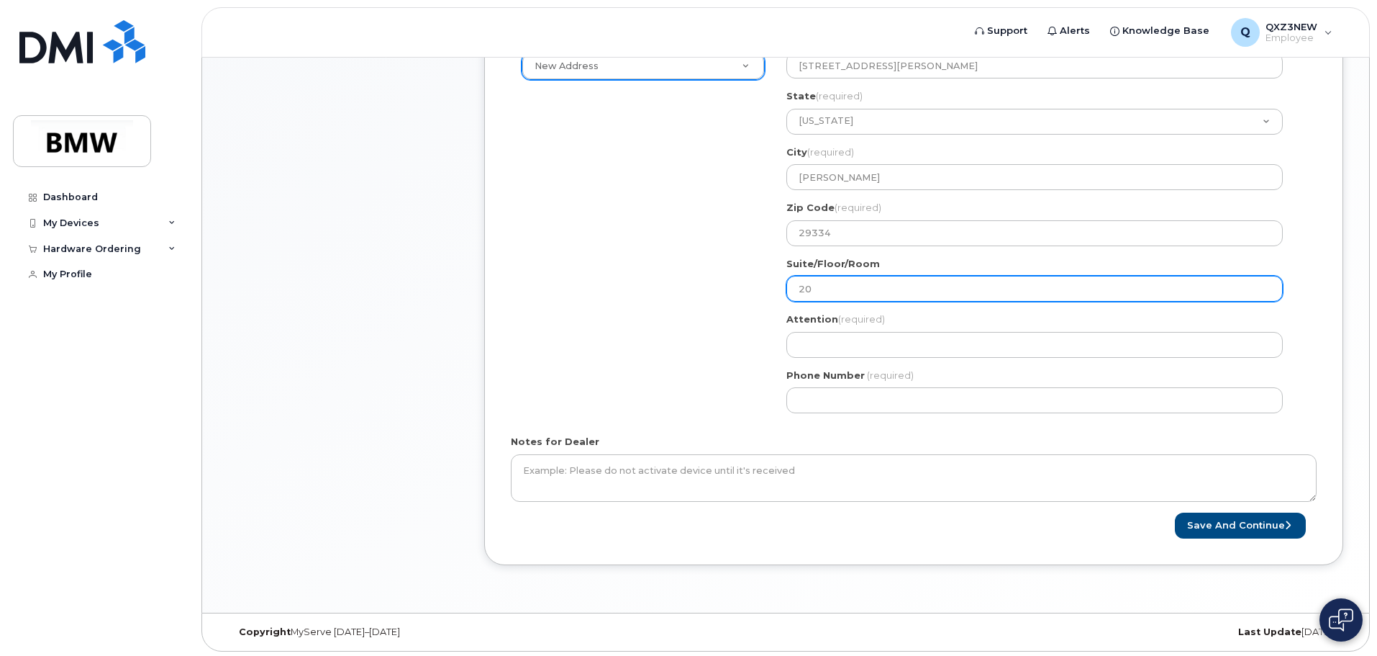
select select
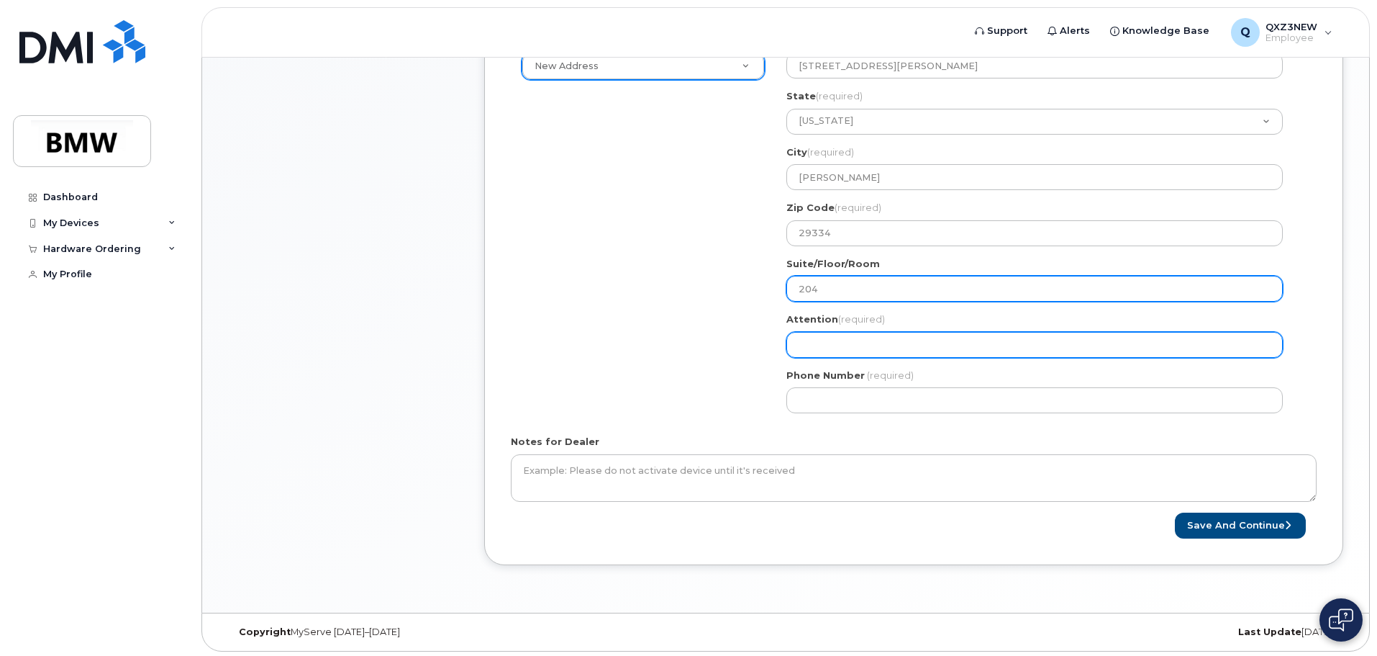
type input "204"
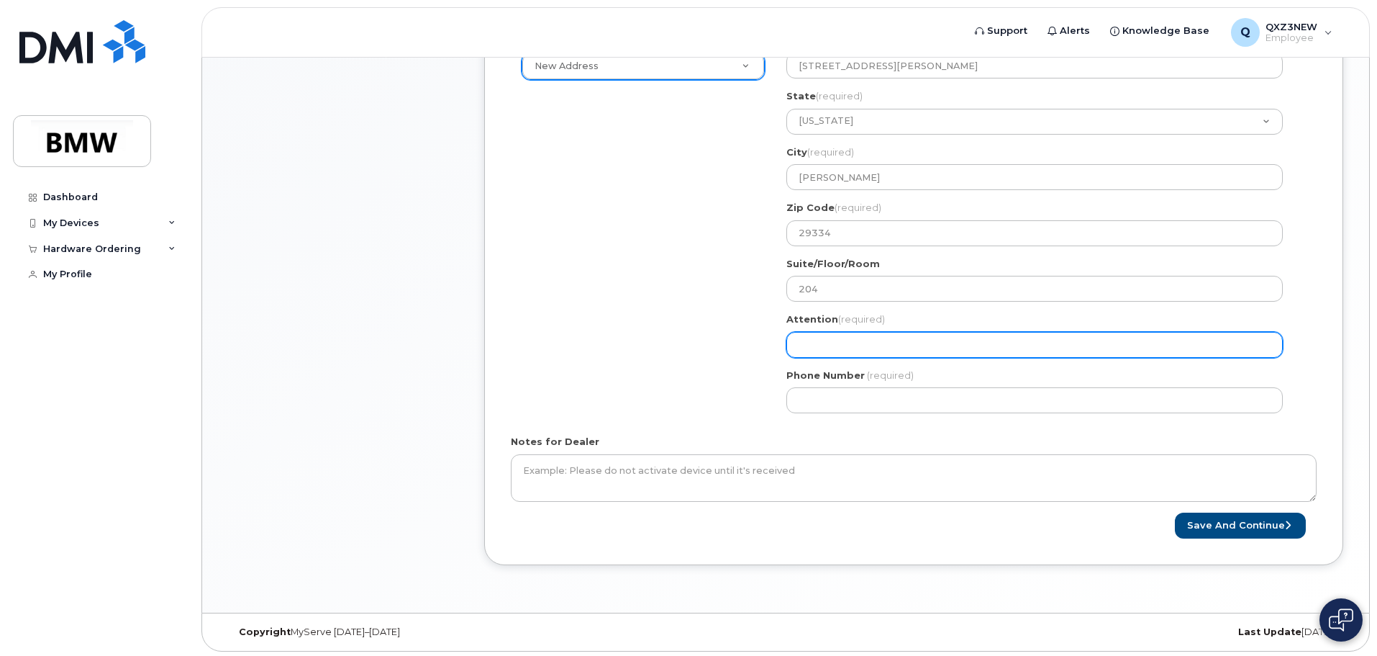
click at [892, 345] on input "Attention (required)" at bounding box center [1035, 345] width 497 height 26
select select
type input "B"
select select
type input "Br"
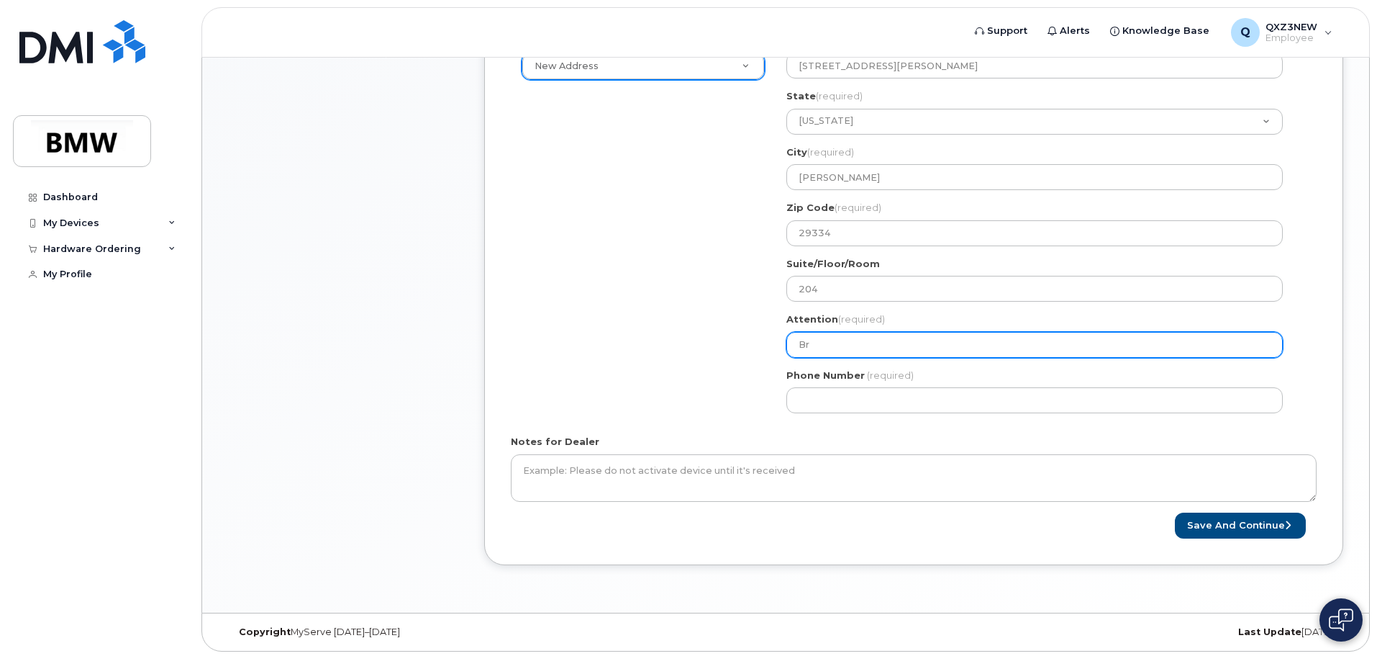
select select
type input "Bra"
select select
type input "Brad"
select select
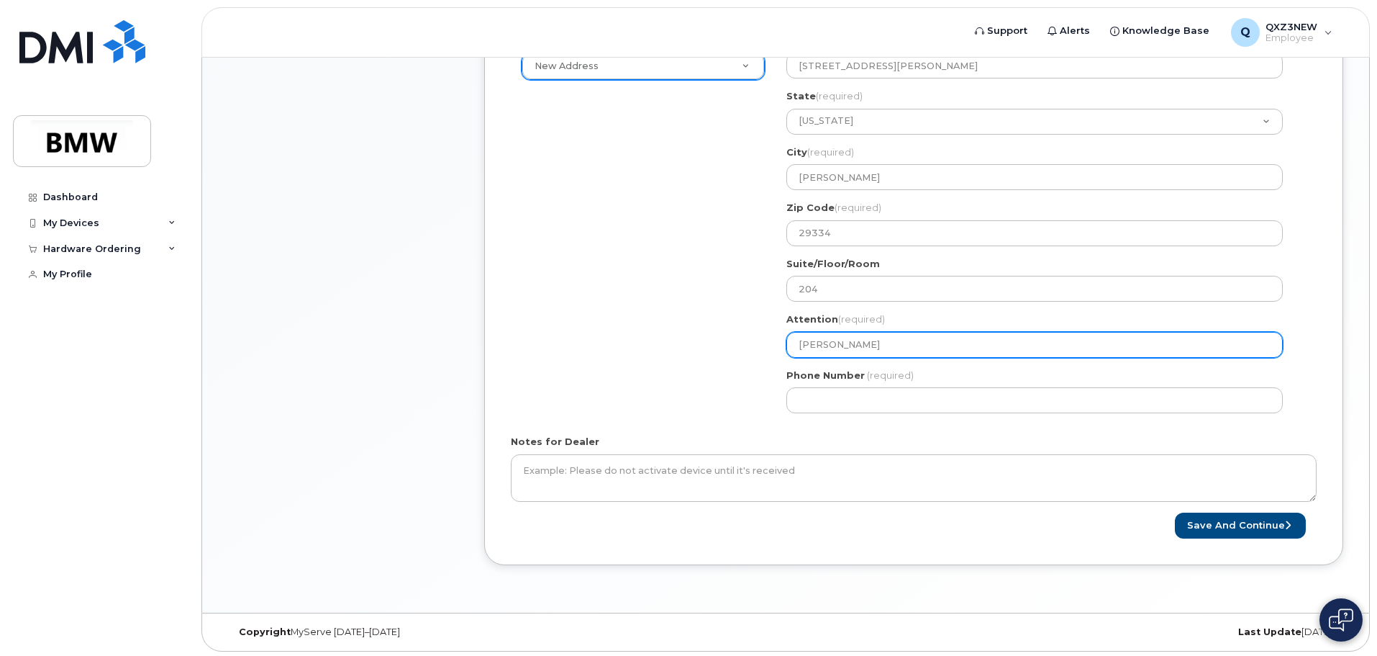
type input "Brady"
select select
type input "Brady M"
select select
type input "Brady Mc"
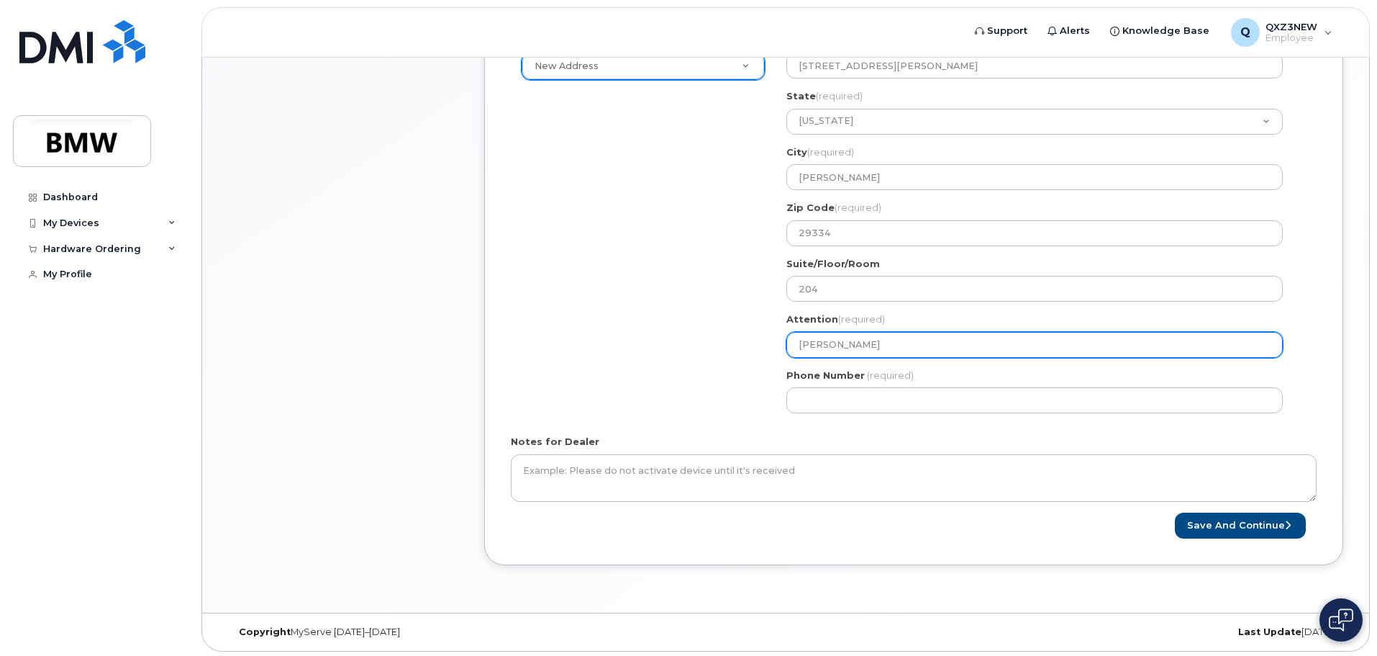
select select
type input "Brady McM"
select select
type input "Brady McMu"
select select
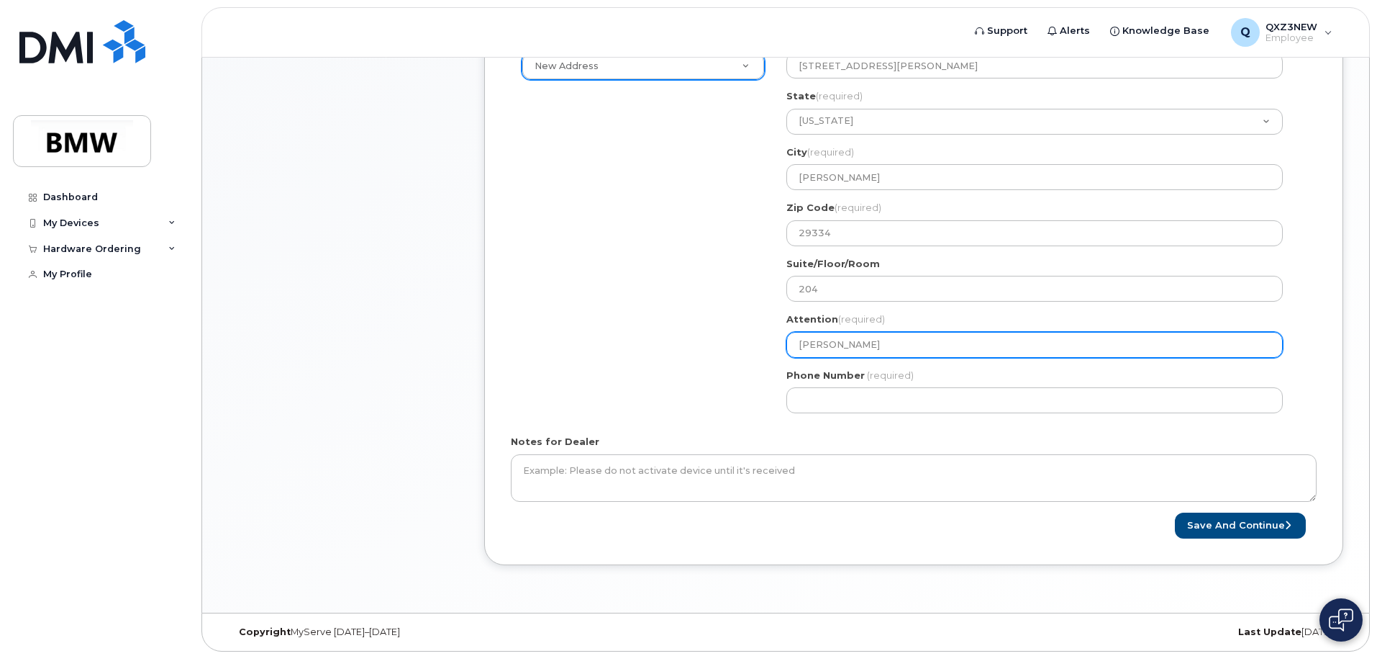
type input "Brady McMul"
select select
type input "Brady McMull"
select select
type input "Brady McMulla"
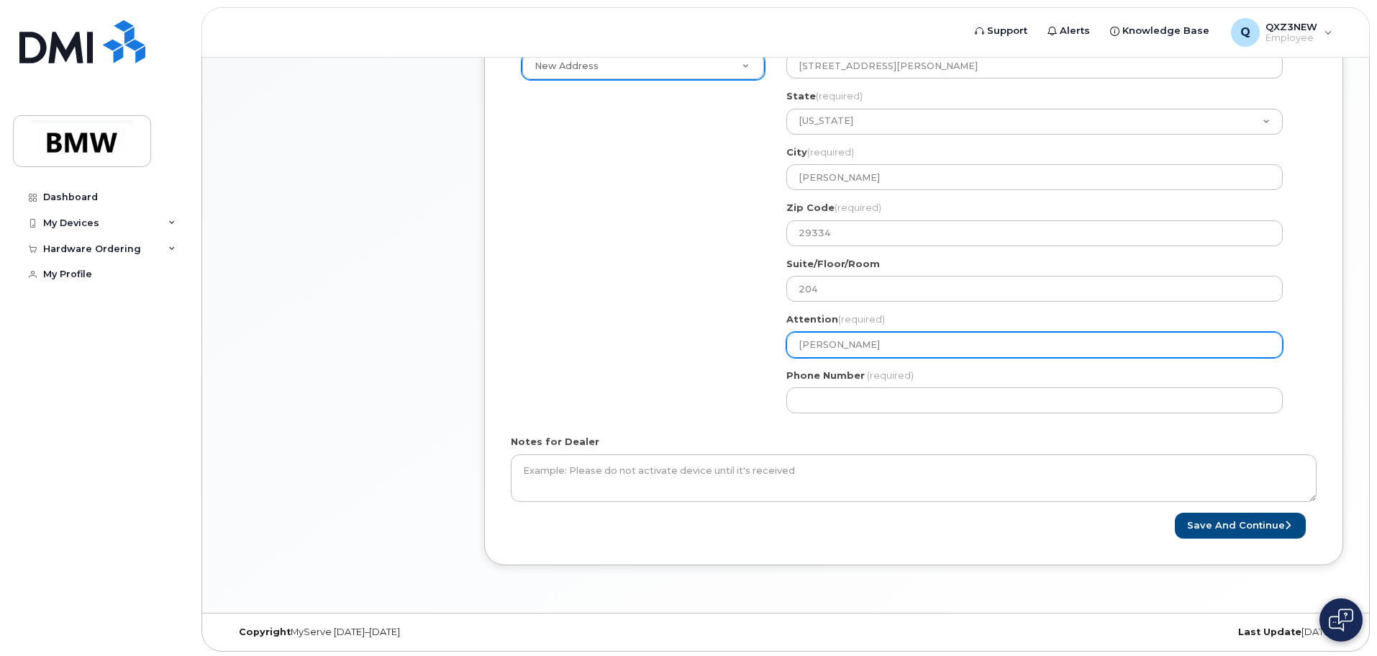
select select
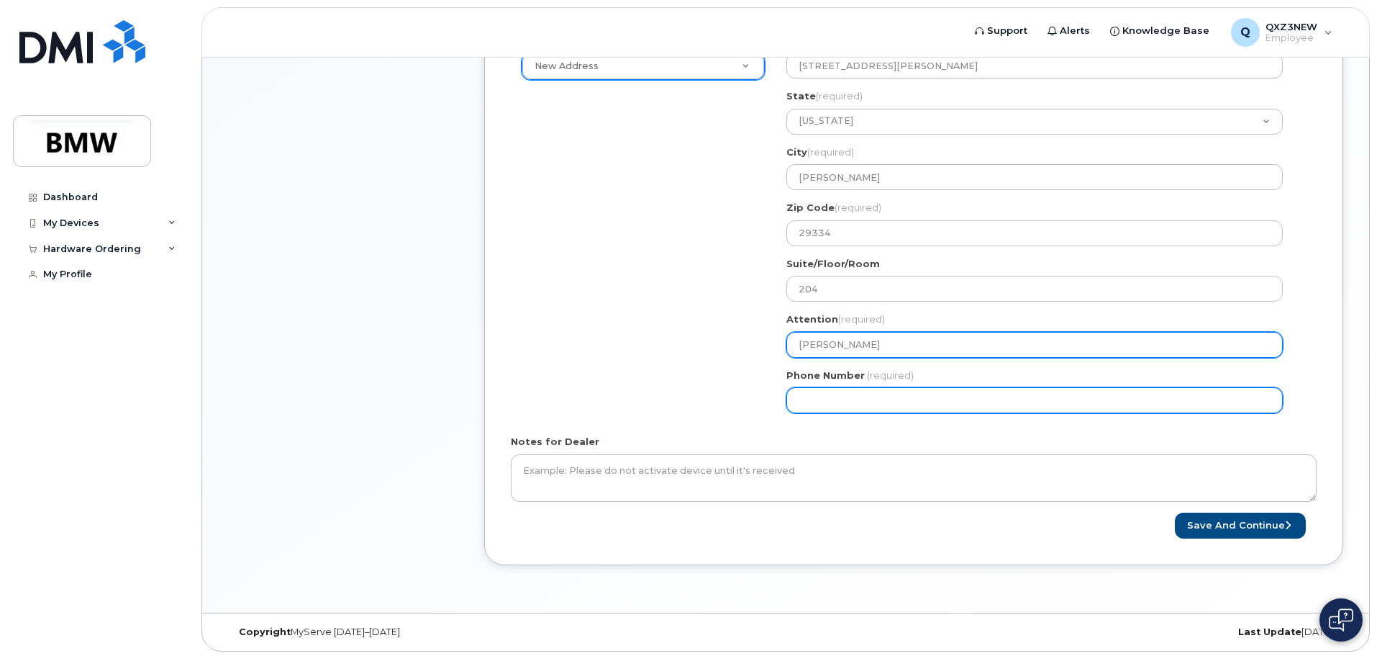
type input "[PERSON_NAME]"
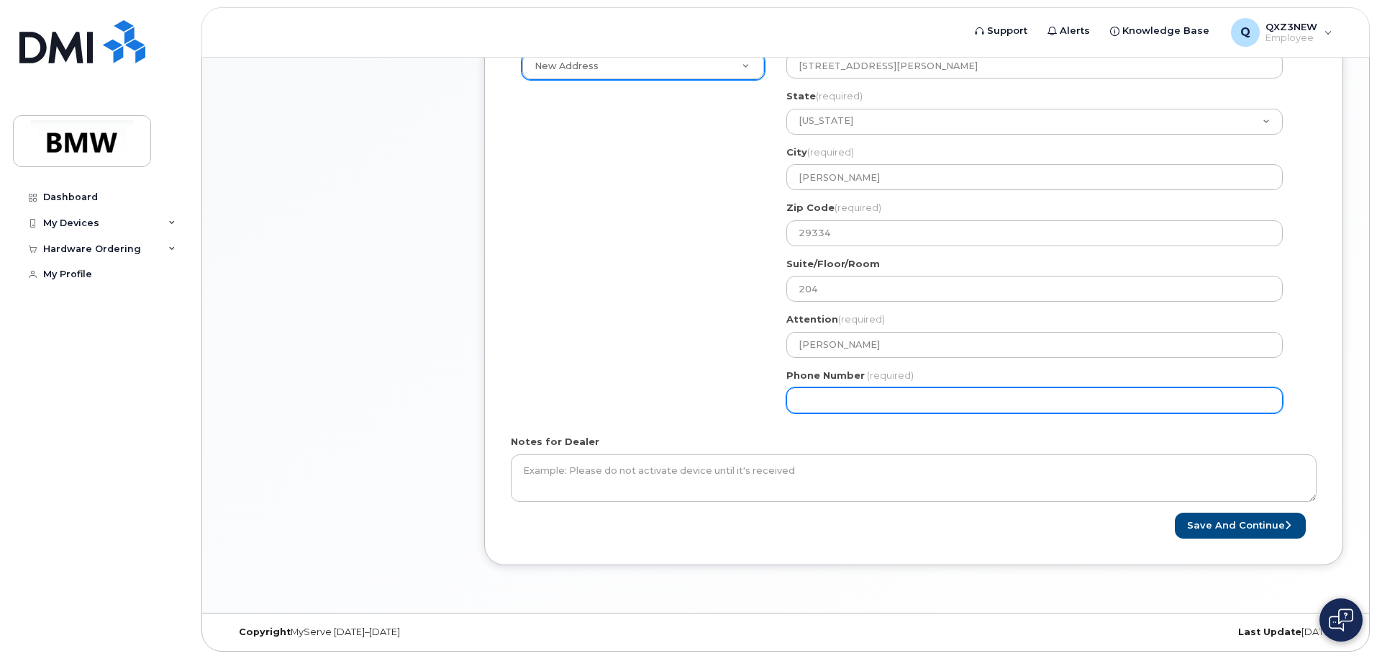
click at [902, 406] on input "Phone Number" at bounding box center [1035, 400] width 497 height 26
type input "864"
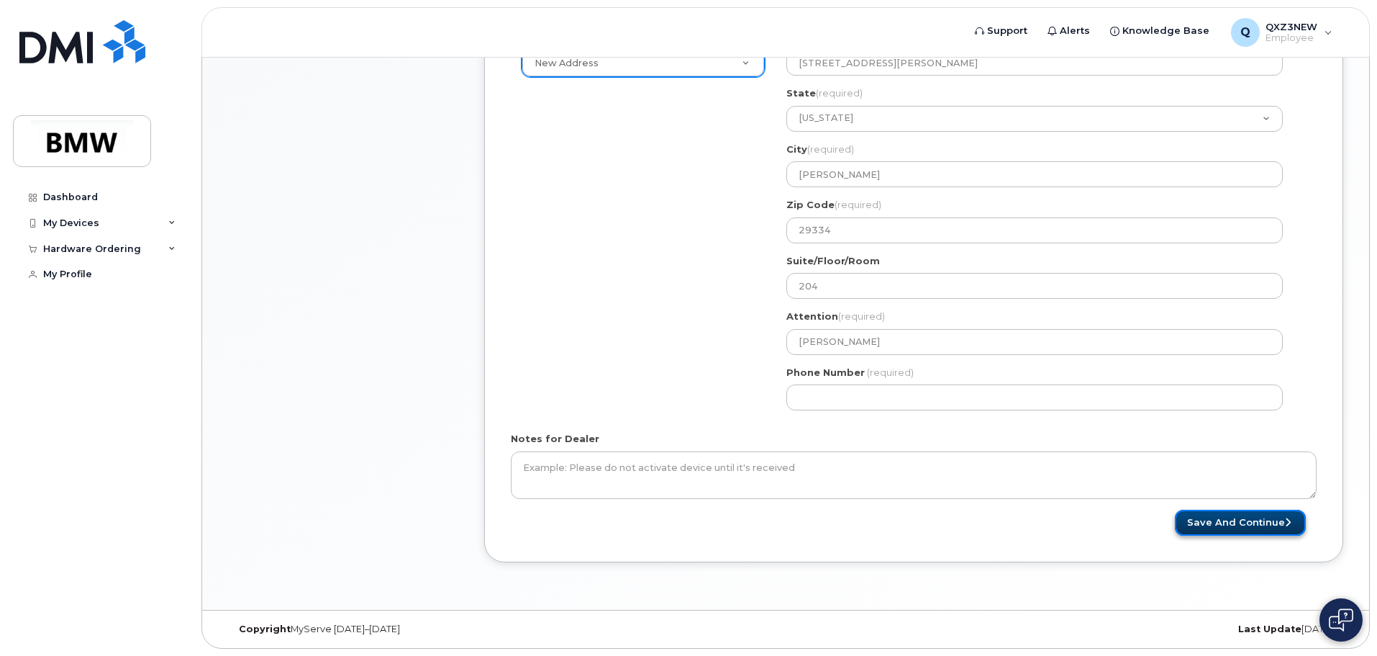
click at [1256, 523] on button "Save and Continue" at bounding box center [1240, 522] width 131 height 27
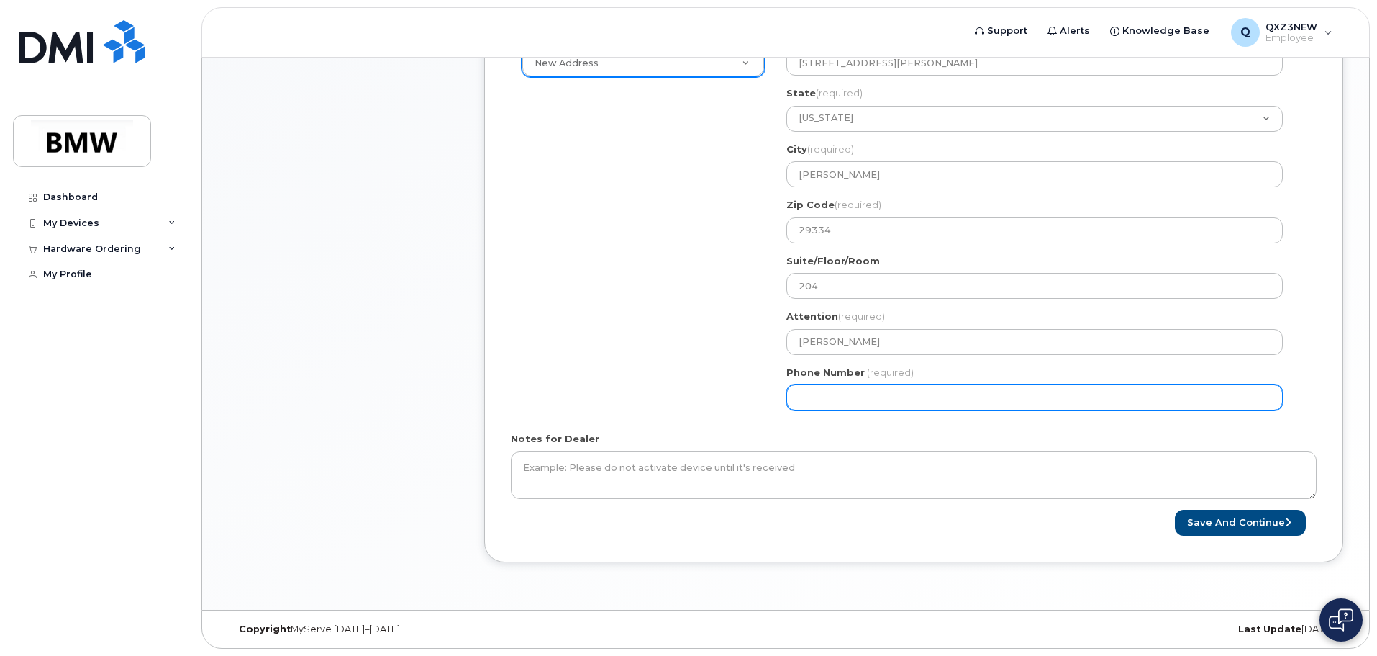
click at [907, 401] on input "Phone Number" at bounding box center [1035, 397] width 497 height 26
click at [846, 396] on input "Phone Number" at bounding box center [1035, 397] width 497 height 26
click at [823, 396] on input "Phone Number" at bounding box center [1035, 397] width 497 height 26
select select
click at [899, 401] on input "8647905803" at bounding box center [1035, 397] width 497 height 26
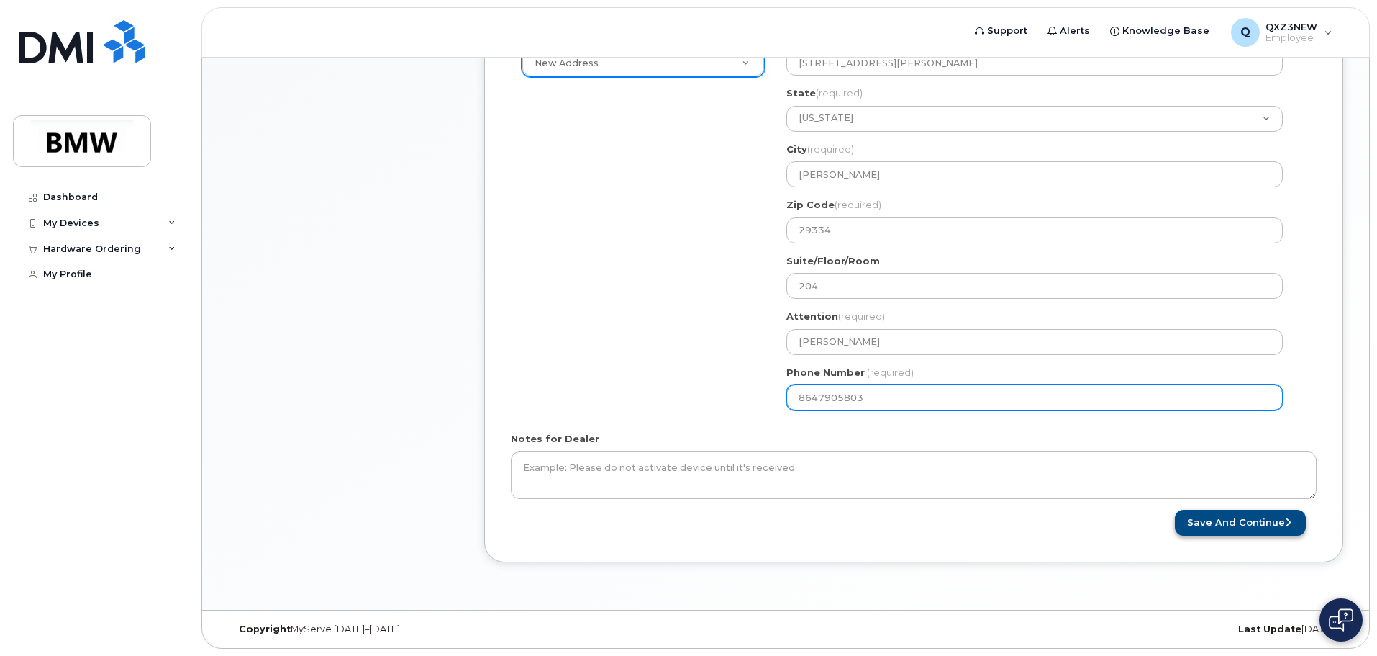
type input "8647905803"
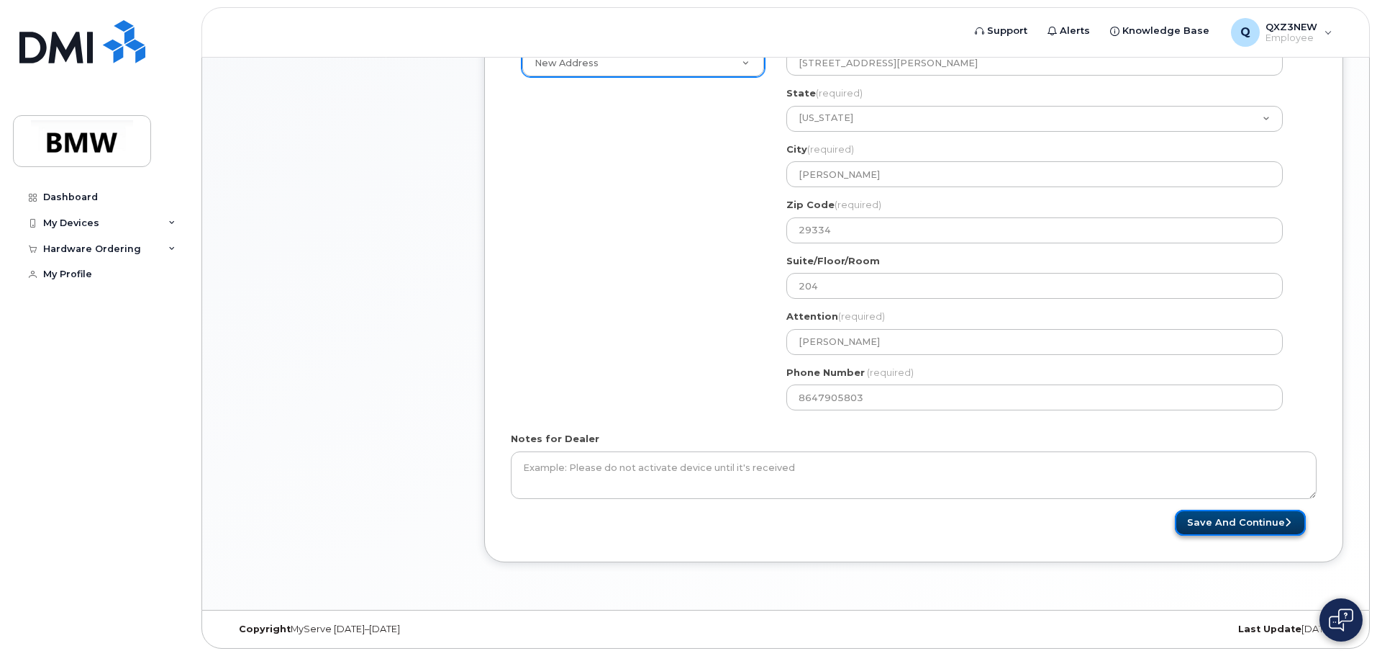
click at [1233, 520] on button "Save and Continue" at bounding box center [1240, 522] width 131 height 27
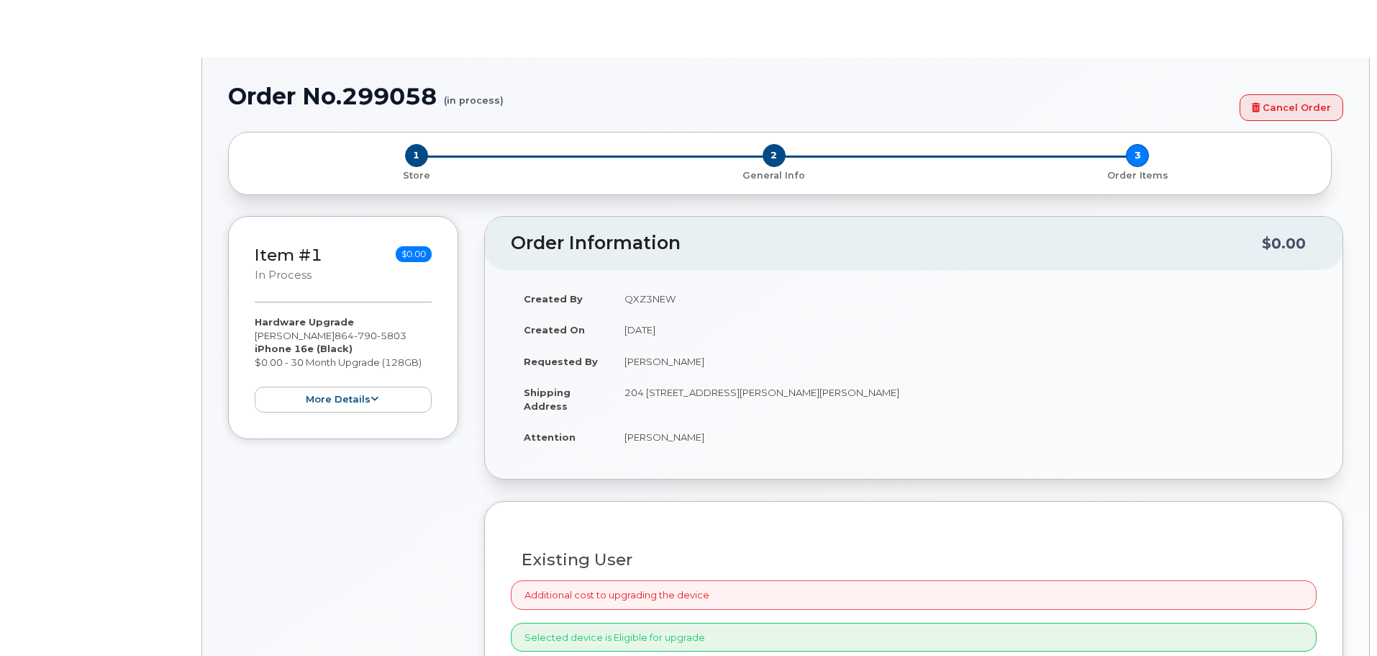
select select "1895426"
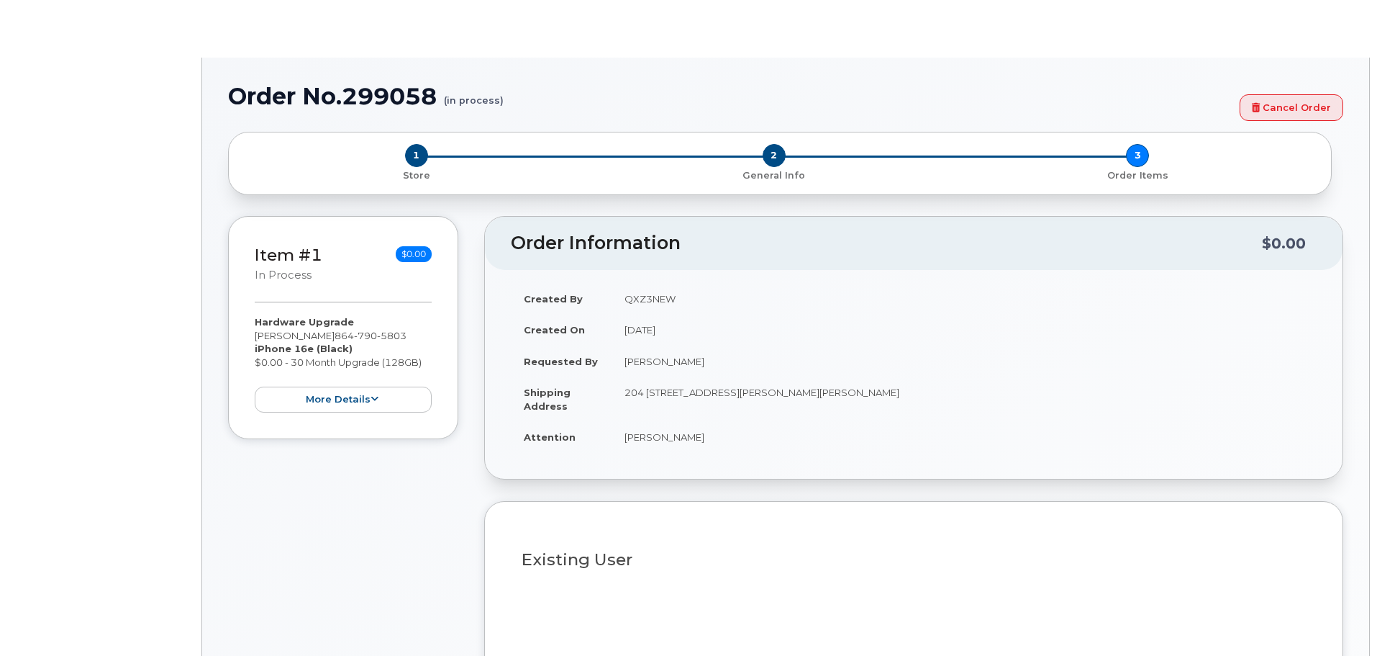
type input "1905406"
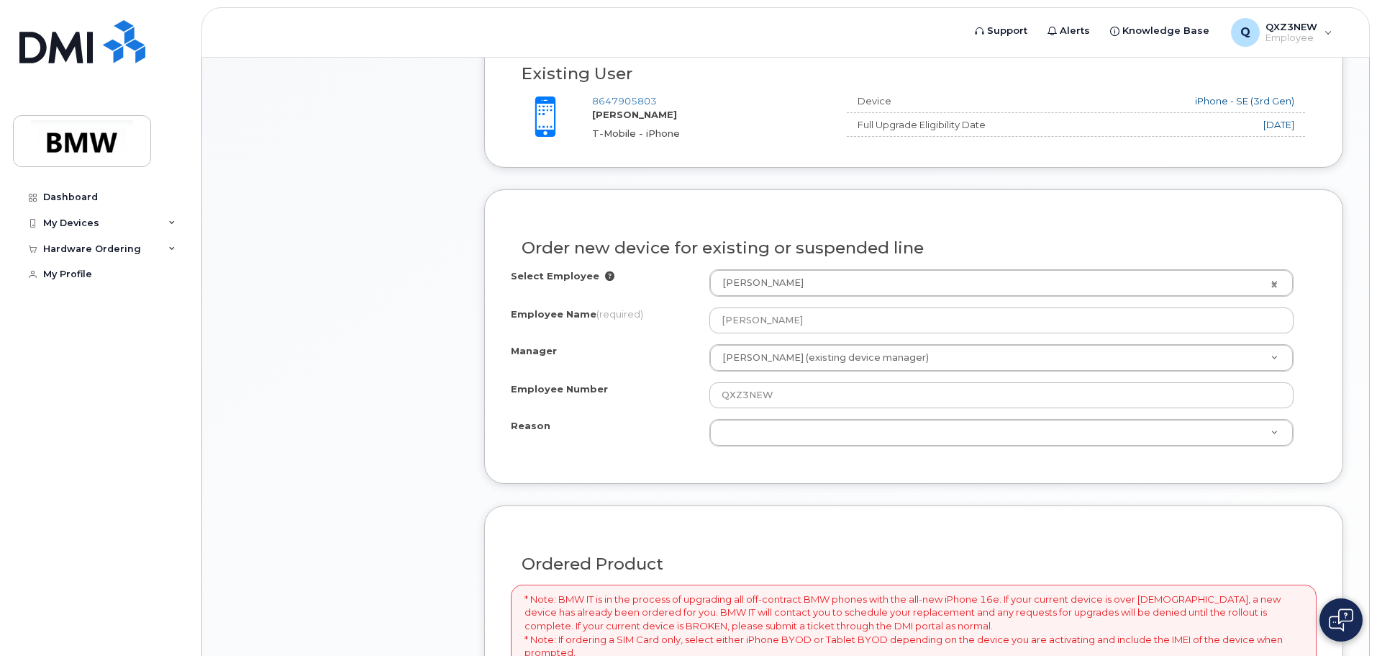
scroll to position [504, 0]
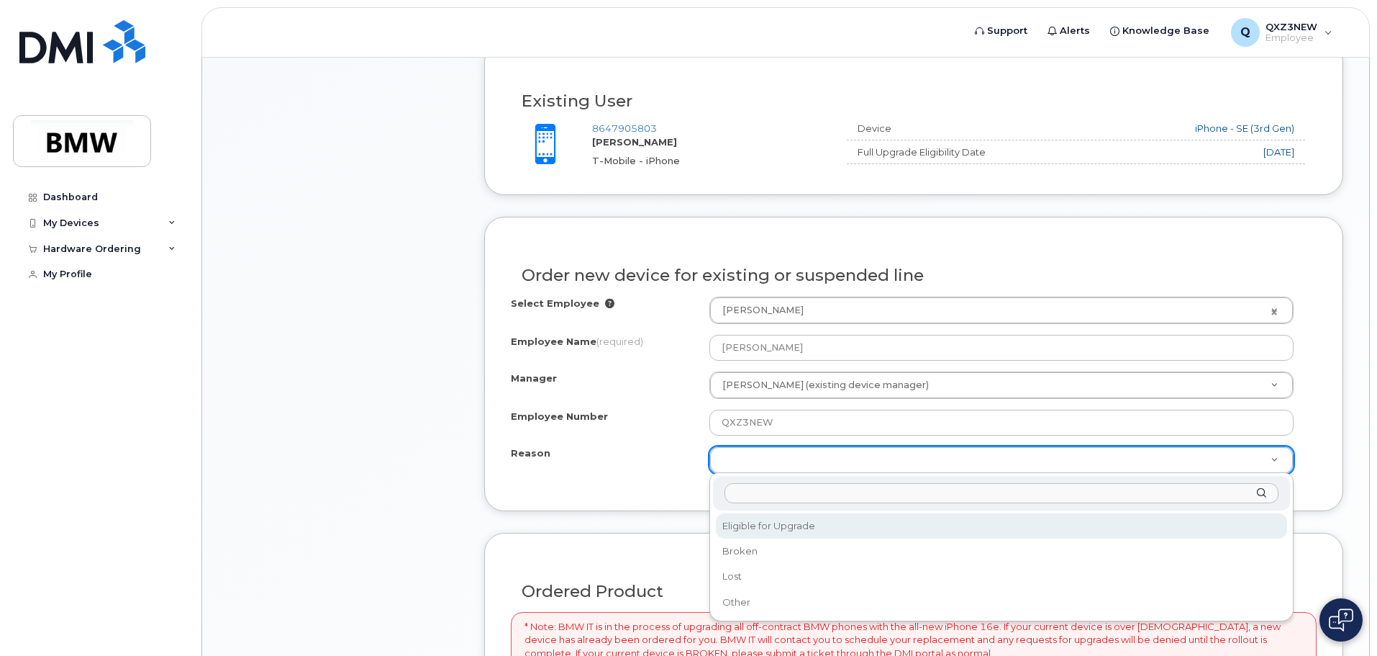
select select "eligible_for_upgrade"
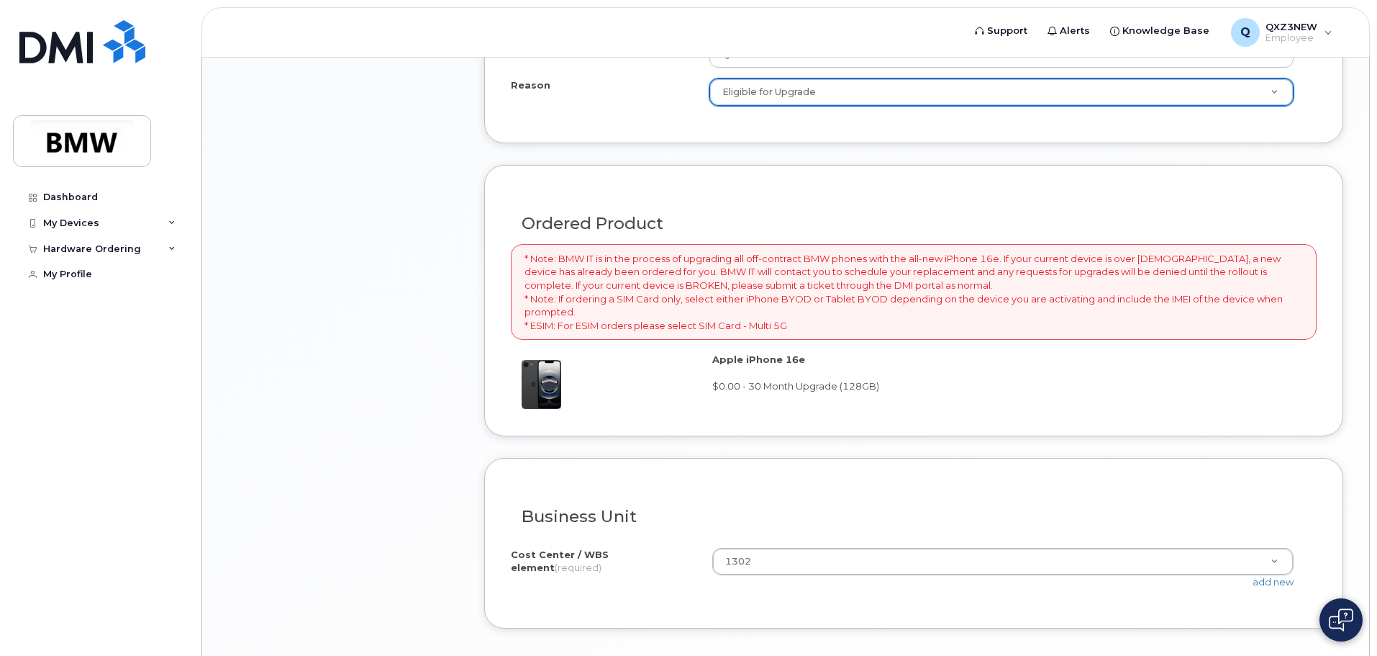
scroll to position [977, 0]
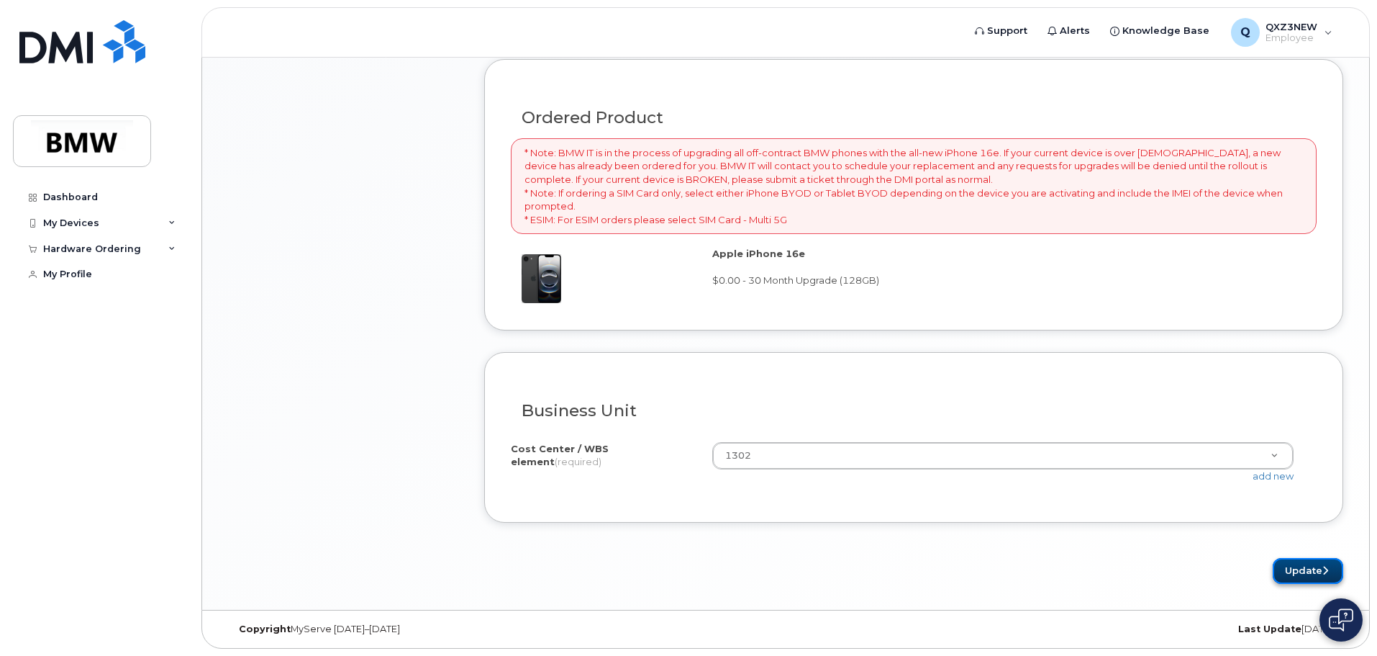
click at [1293, 569] on button "Update" at bounding box center [1308, 571] width 71 height 27
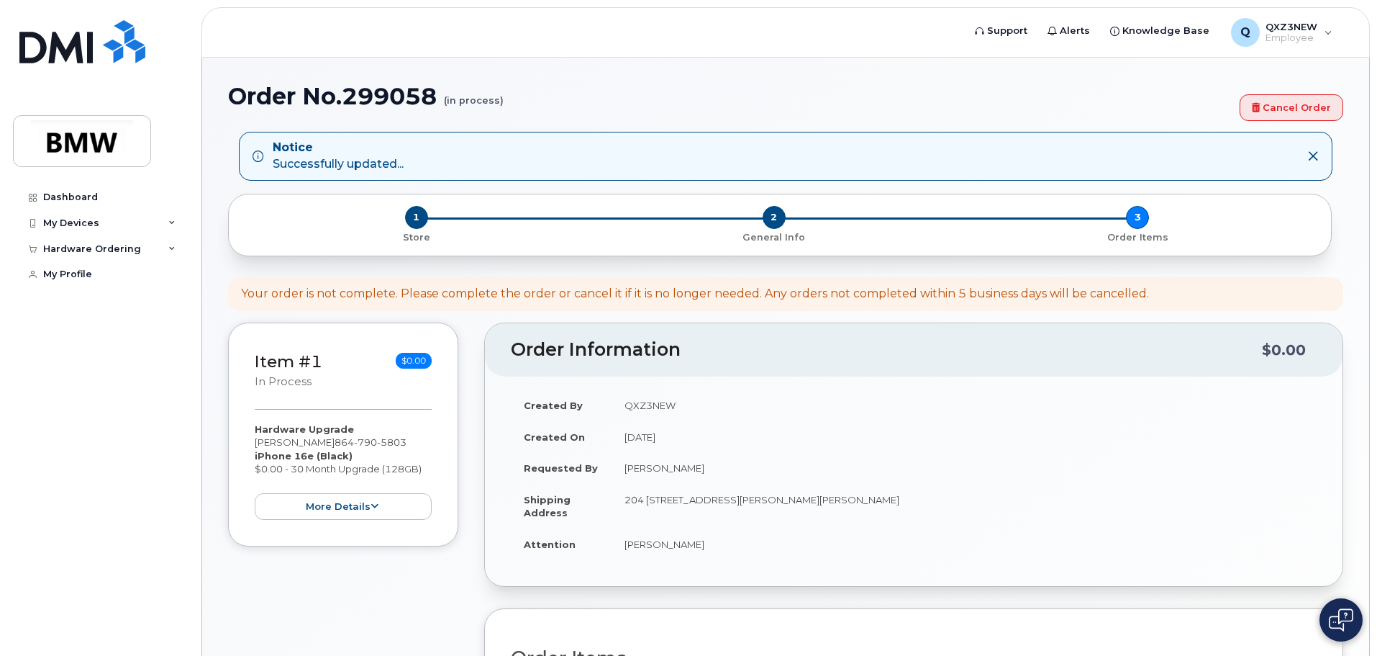
scroll to position [339, 0]
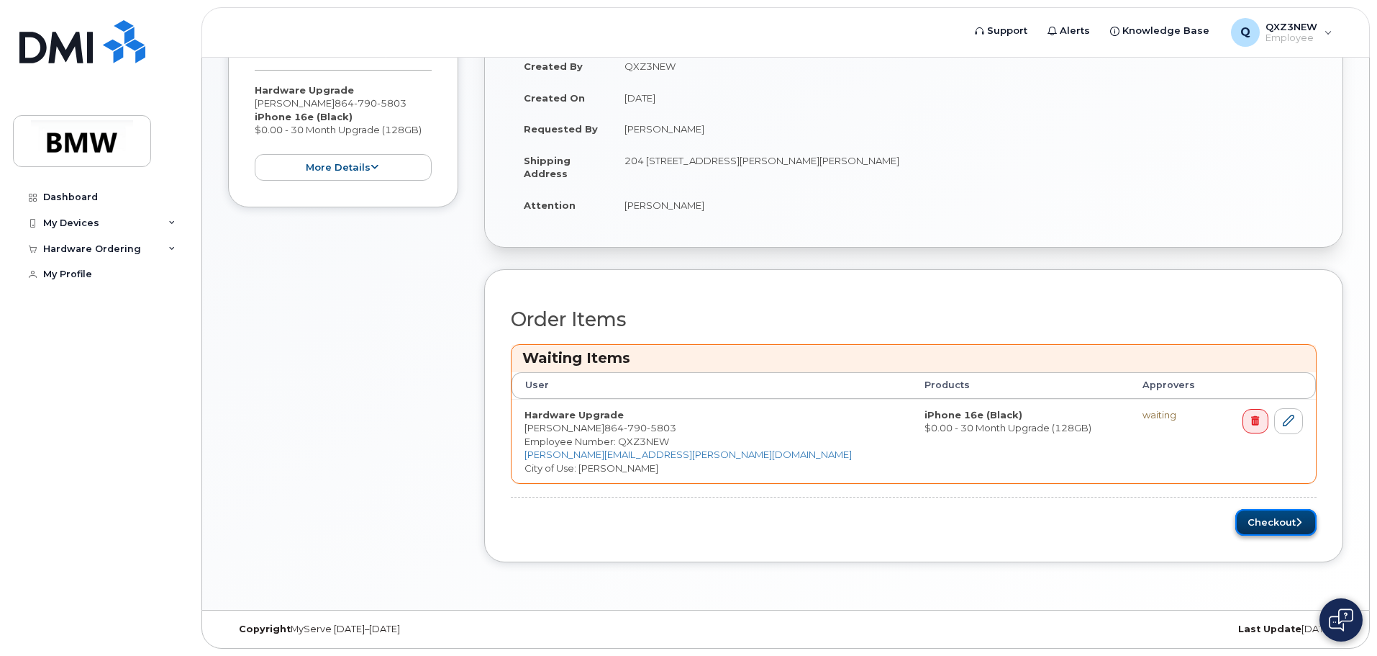
click at [1296, 522] on icon "submit" at bounding box center [1299, 521] width 6 height 9
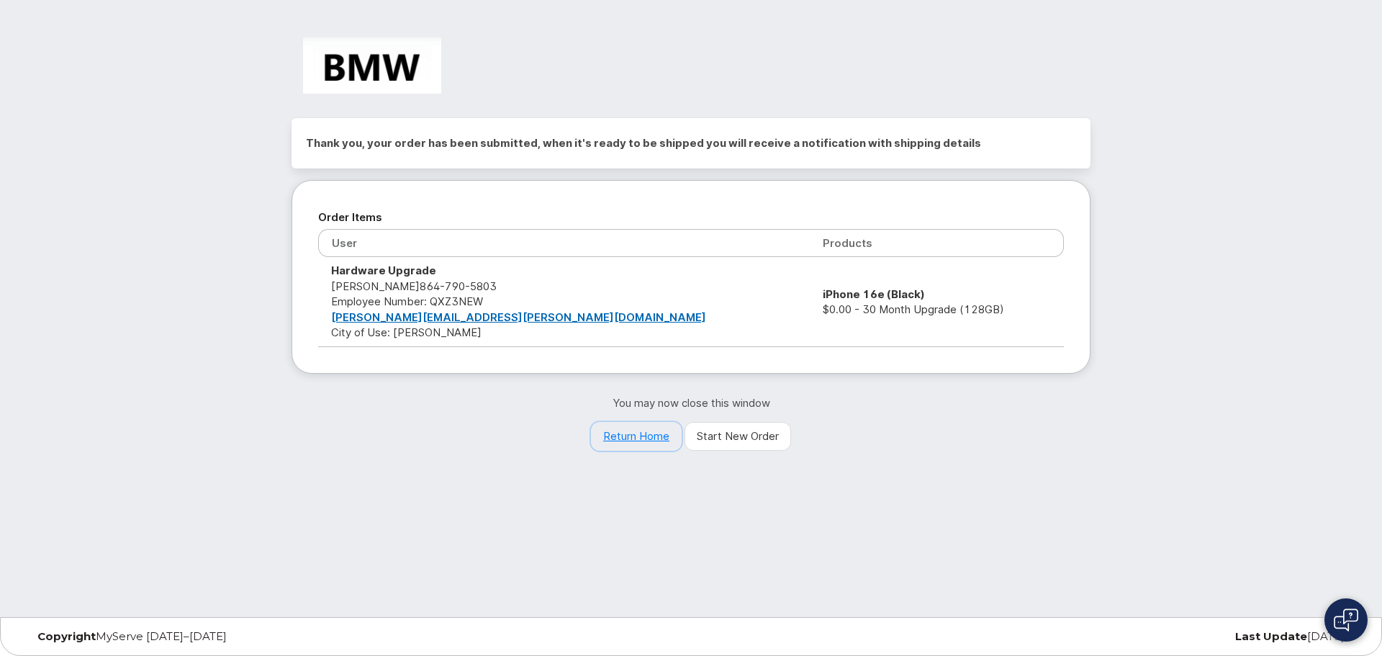
click at [623, 433] on link "Return Home" at bounding box center [636, 436] width 91 height 29
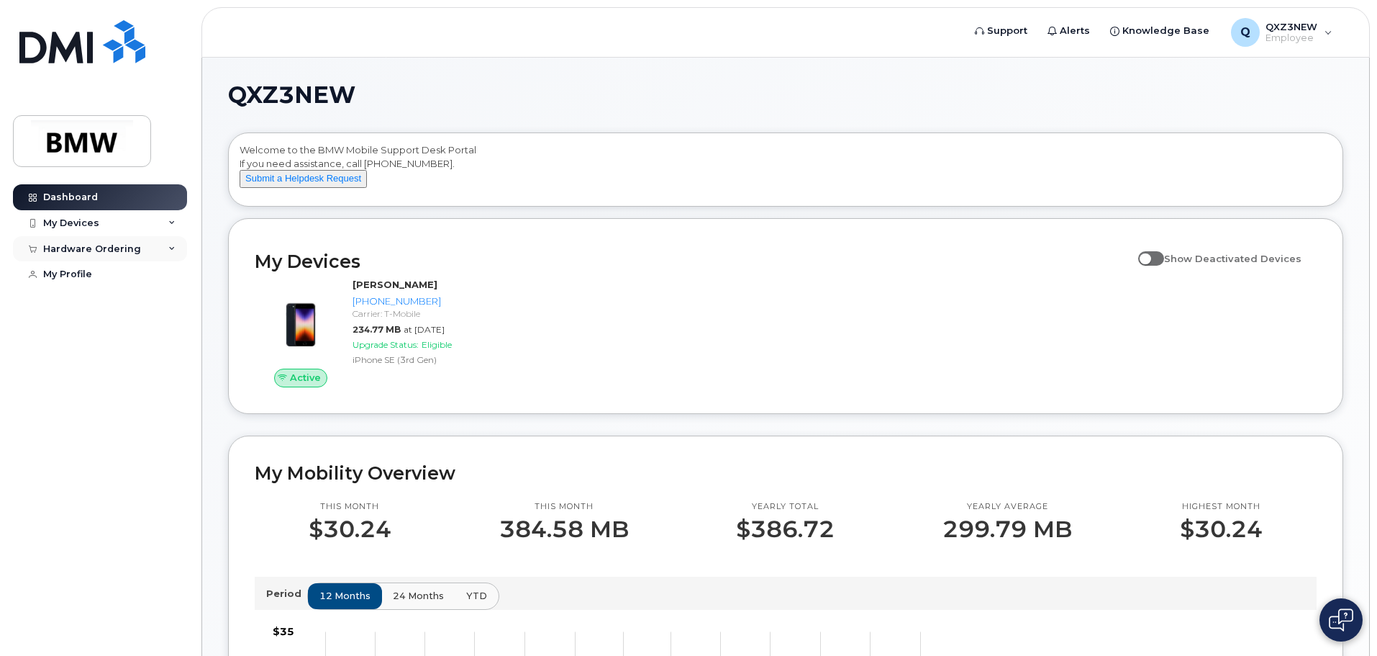
click at [164, 248] on div "Hardware Ordering" at bounding box center [100, 249] width 174 height 26
click at [129, 270] on link "My Orders" at bounding box center [112, 274] width 149 height 27
